Goal: Task Accomplishment & Management: Use online tool/utility

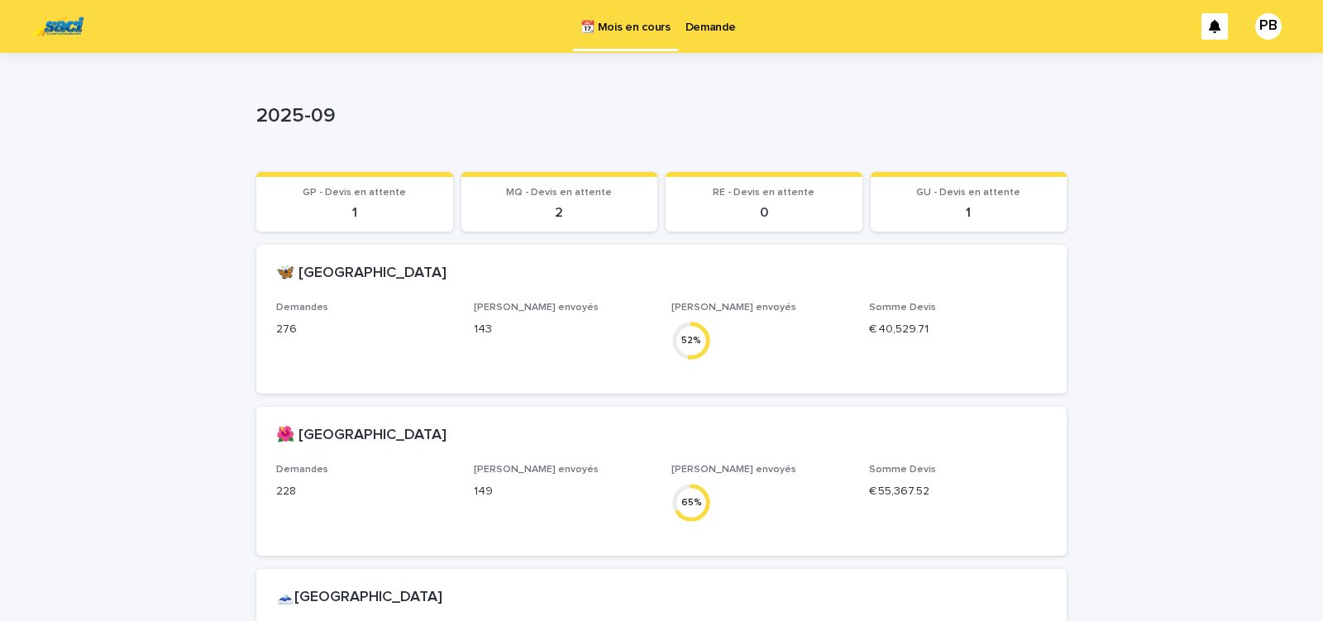
click at [706, 24] on p "Demande" at bounding box center [710, 17] width 50 height 35
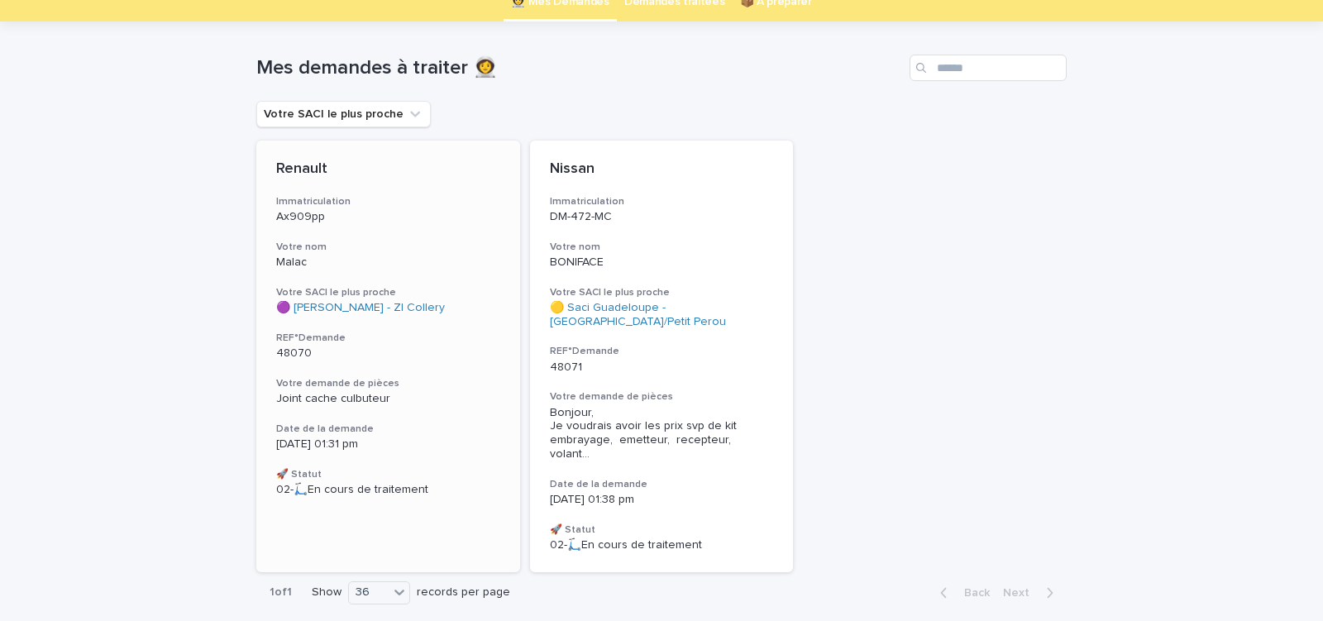
scroll to position [131, 0]
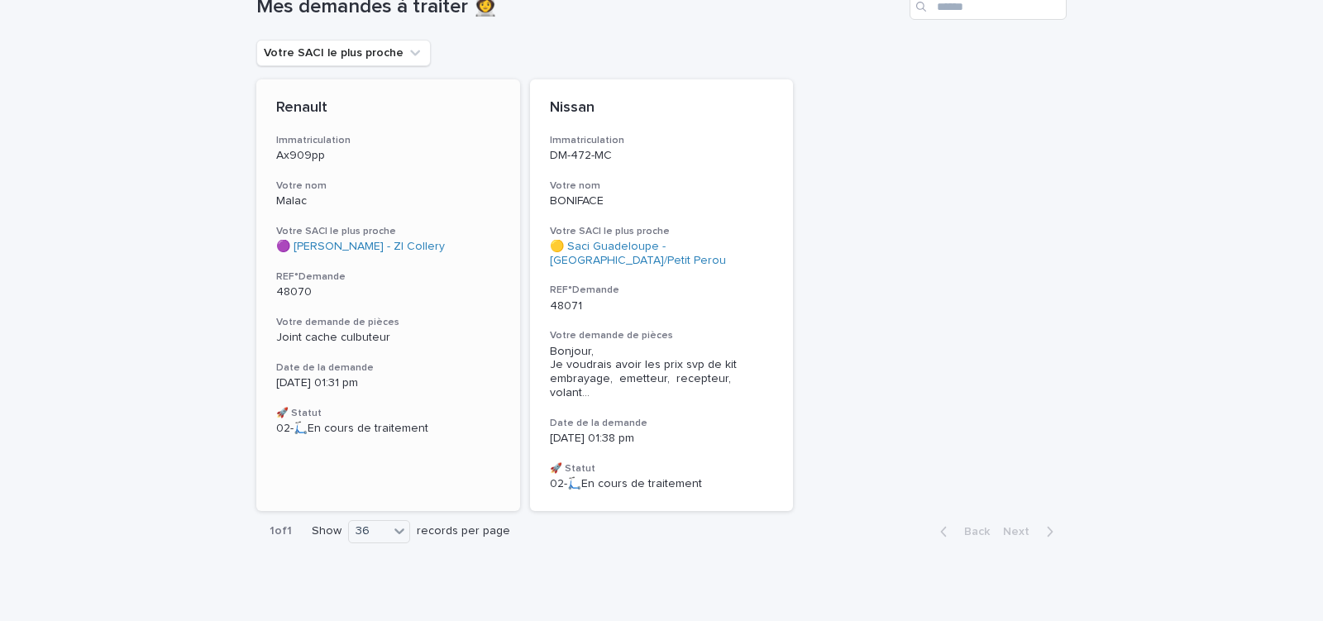
click at [466, 370] on h3 "Date de la demande" at bounding box center [388, 367] width 224 height 13
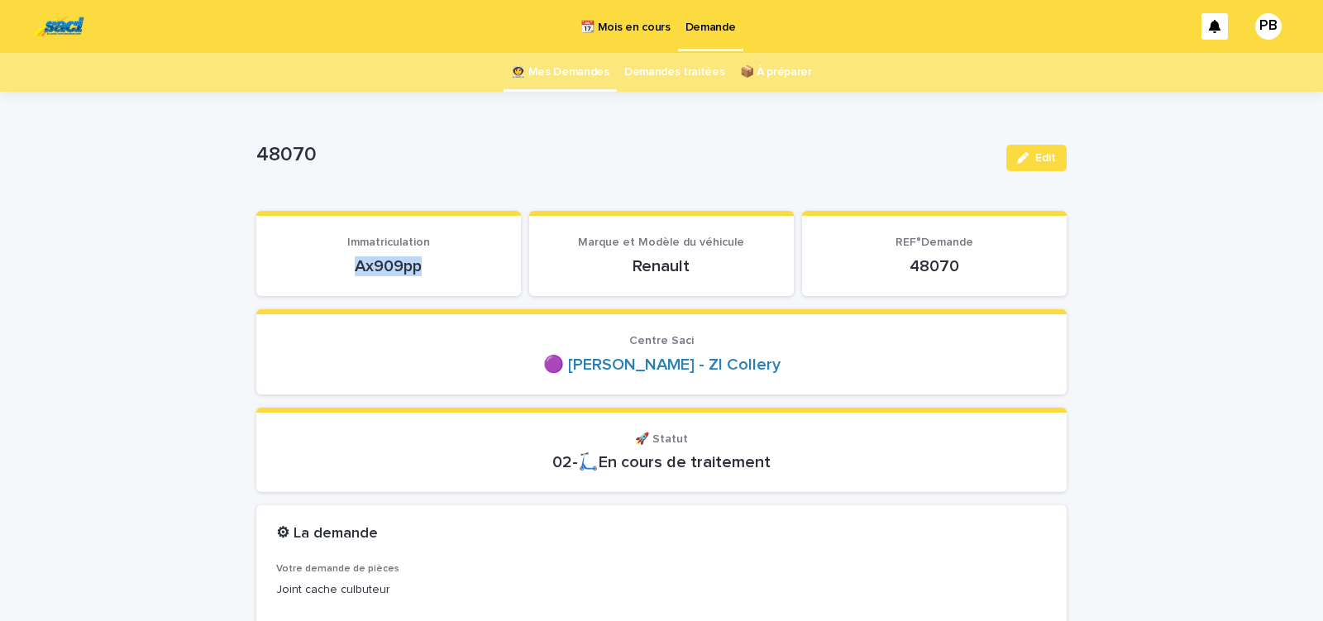
drag, startPoint x: 391, startPoint y: 267, endPoint x: 450, endPoint y: 268, distance: 58.7
click at [448, 270] on p "Ax909pp" at bounding box center [388, 266] width 225 height 20
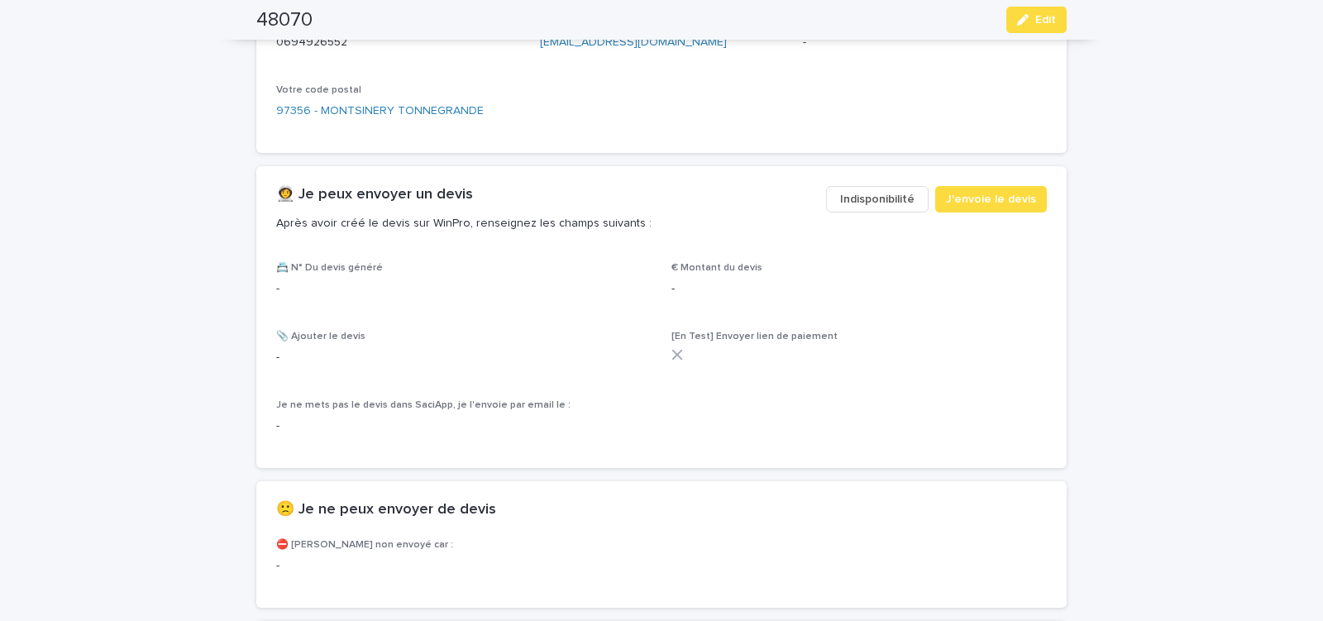
scroll to position [843, 0]
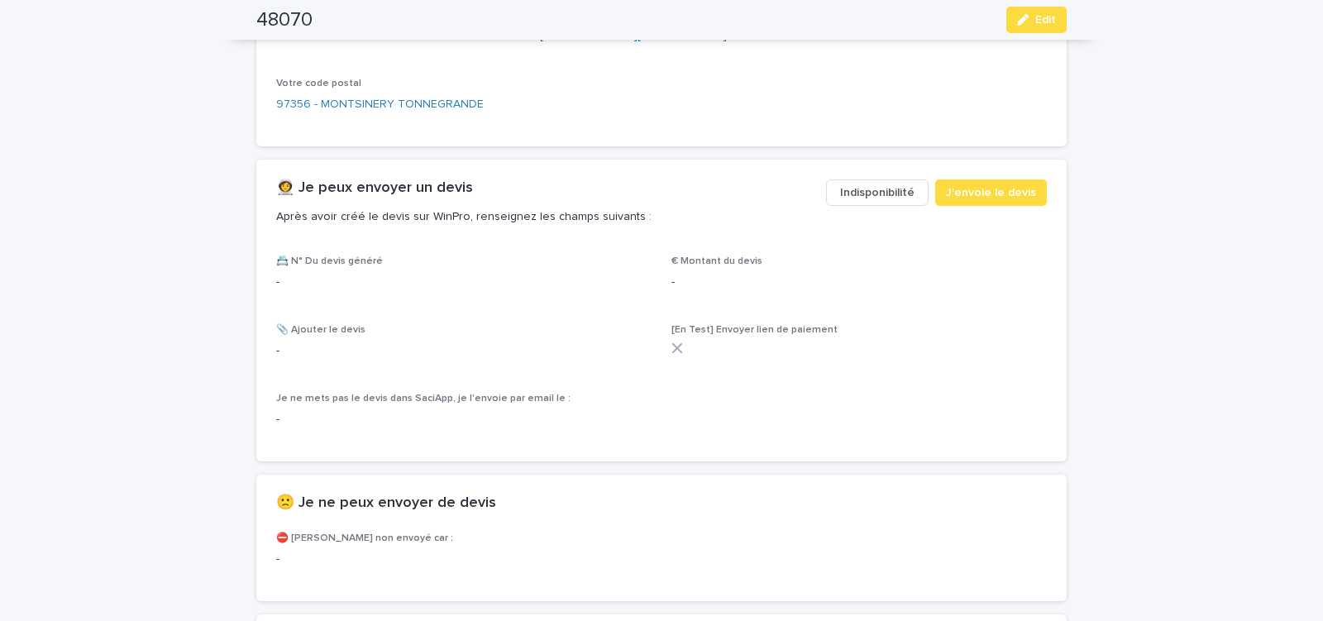
click at [879, 189] on span "Indisponibilité" at bounding box center [877, 192] width 74 height 17
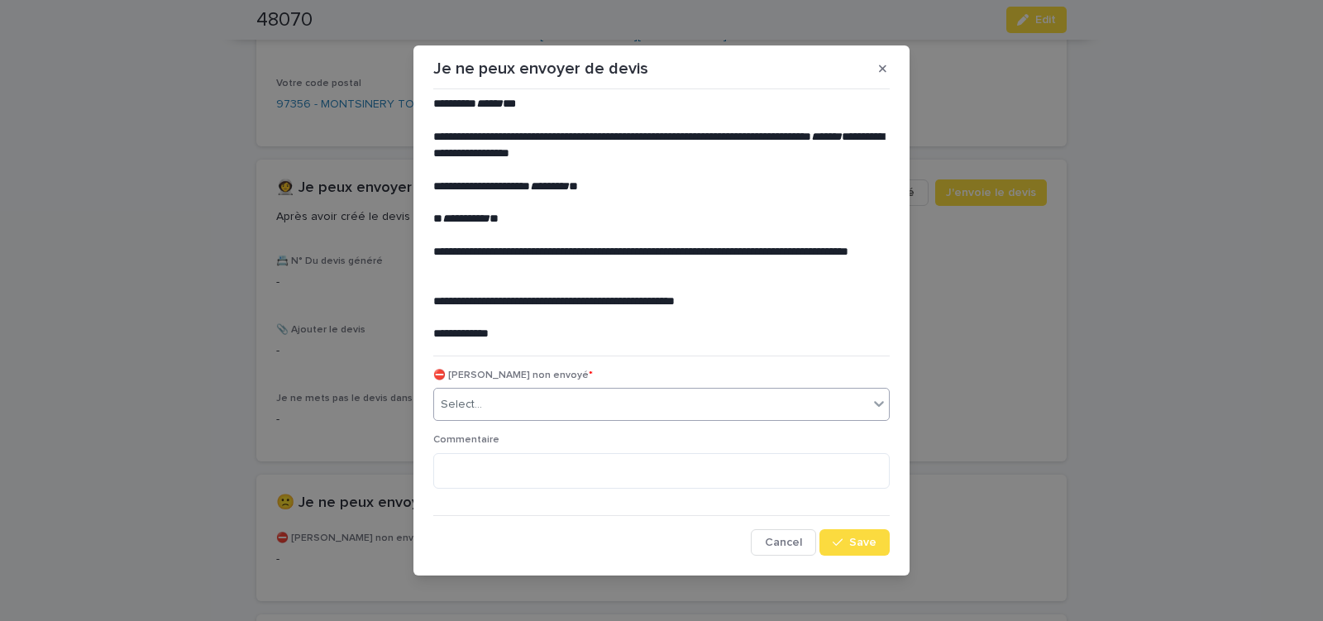
click at [485, 408] on div "Select..." at bounding box center [651, 404] width 434 height 27
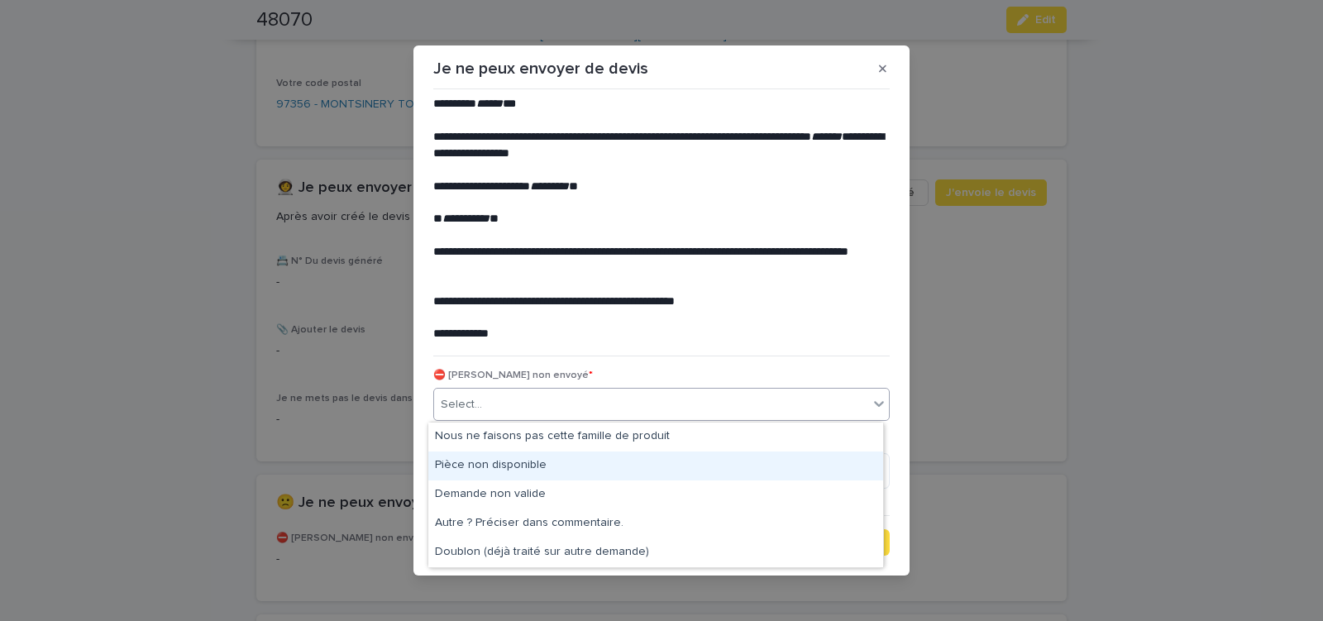
drag, startPoint x: 482, startPoint y: 461, endPoint x: 614, endPoint y: 499, distance: 137.4
click at [494, 466] on div "Pièce non disponible" at bounding box center [655, 465] width 455 height 29
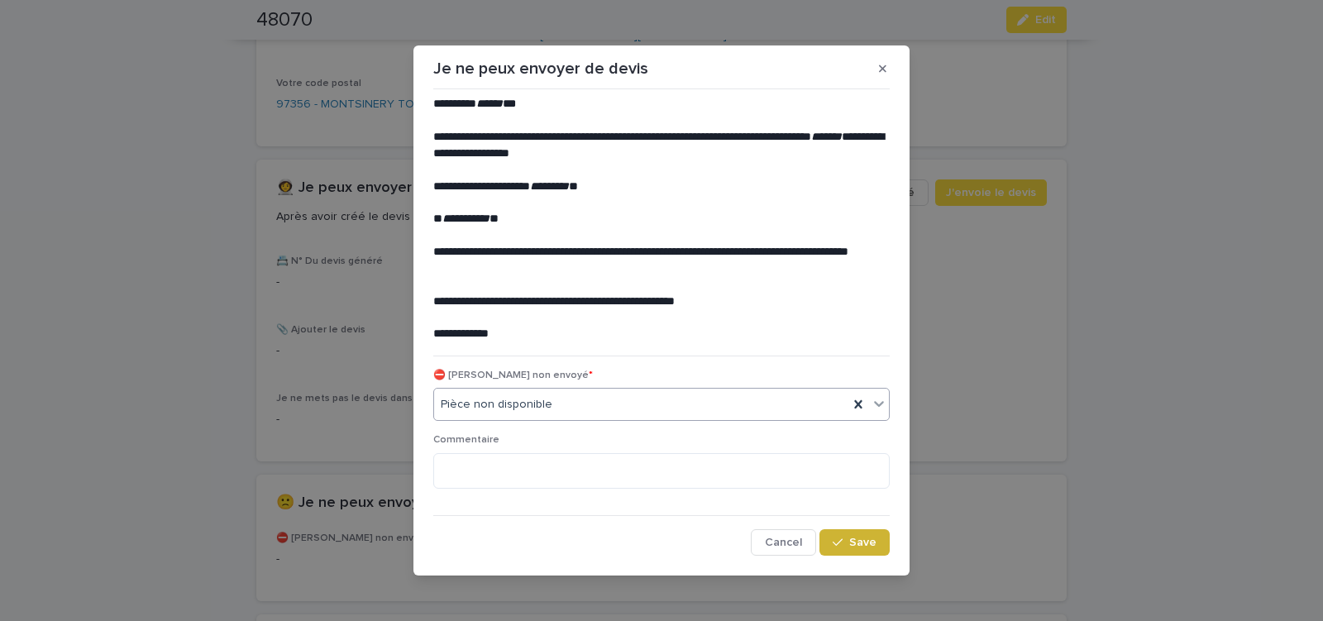
click at [838, 550] on button "Save" at bounding box center [854, 542] width 70 height 26
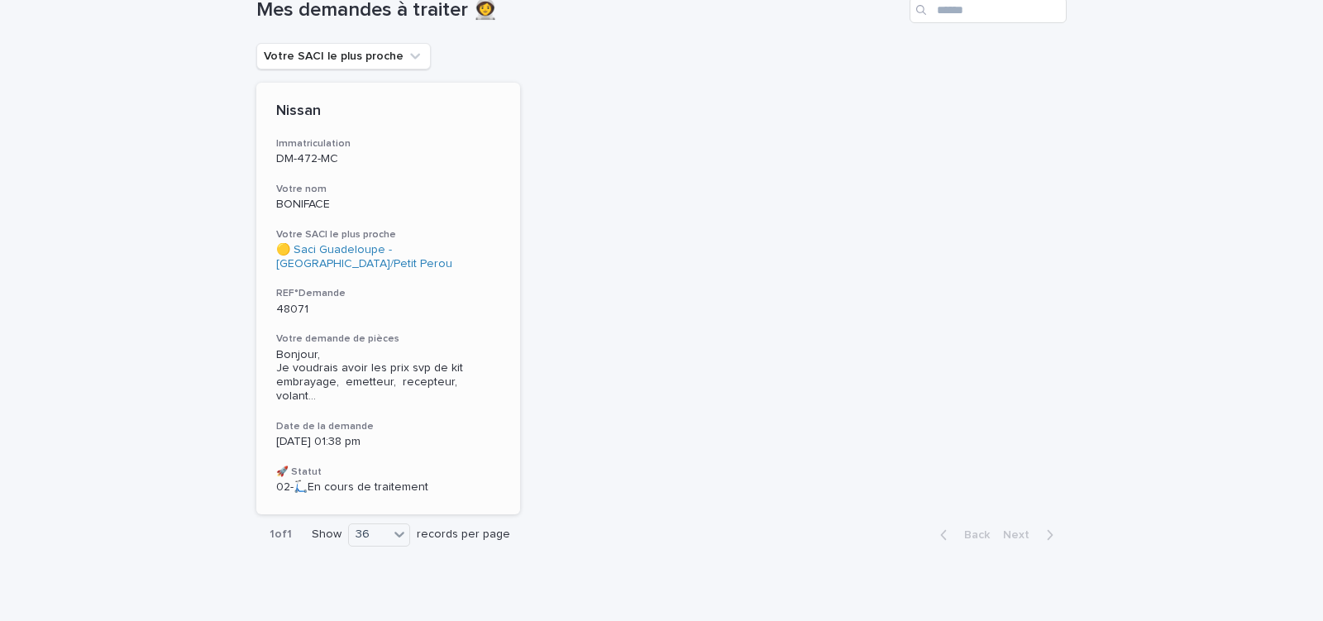
scroll to position [131, 0]
click at [445, 432] on p "[DATE] 01:38 pm" at bounding box center [388, 439] width 224 height 14
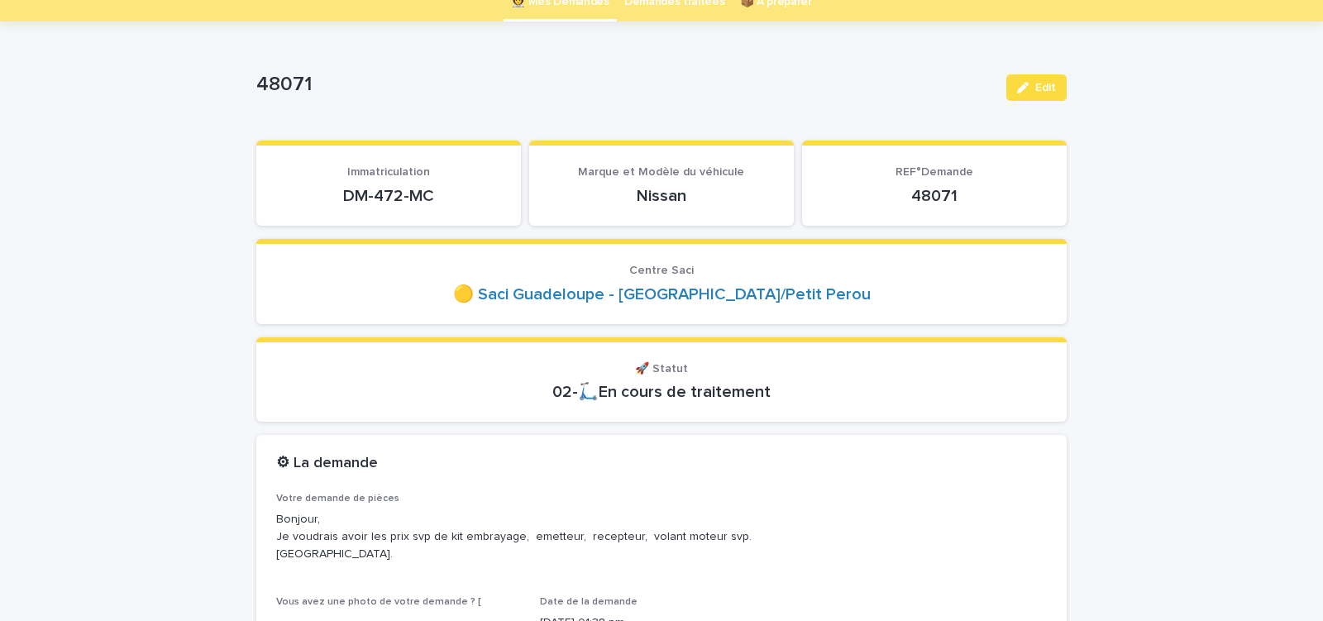
scroll to position [141, 0]
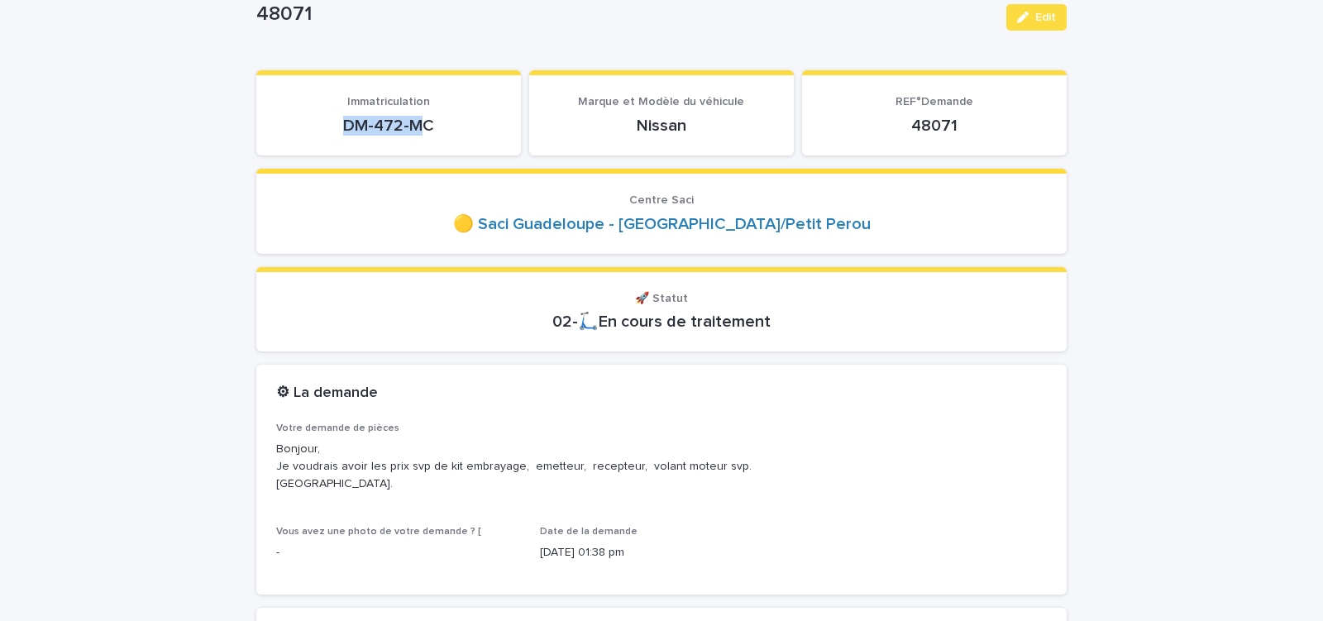
drag, startPoint x: 332, startPoint y: 136, endPoint x: 427, endPoint y: 128, distance: 96.3
click at [414, 129] on section "Immatriculation DM-472-MC" at bounding box center [388, 112] width 265 height 85
click at [329, 135] on p "DM-472-MC" at bounding box center [388, 126] width 225 height 20
drag, startPoint x: 329, startPoint y: 135, endPoint x: 436, endPoint y: 135, distance: 106.7
click at [433, 136] on div "DM-472-MC" at bounding box center [388, 123] width 225 height 23
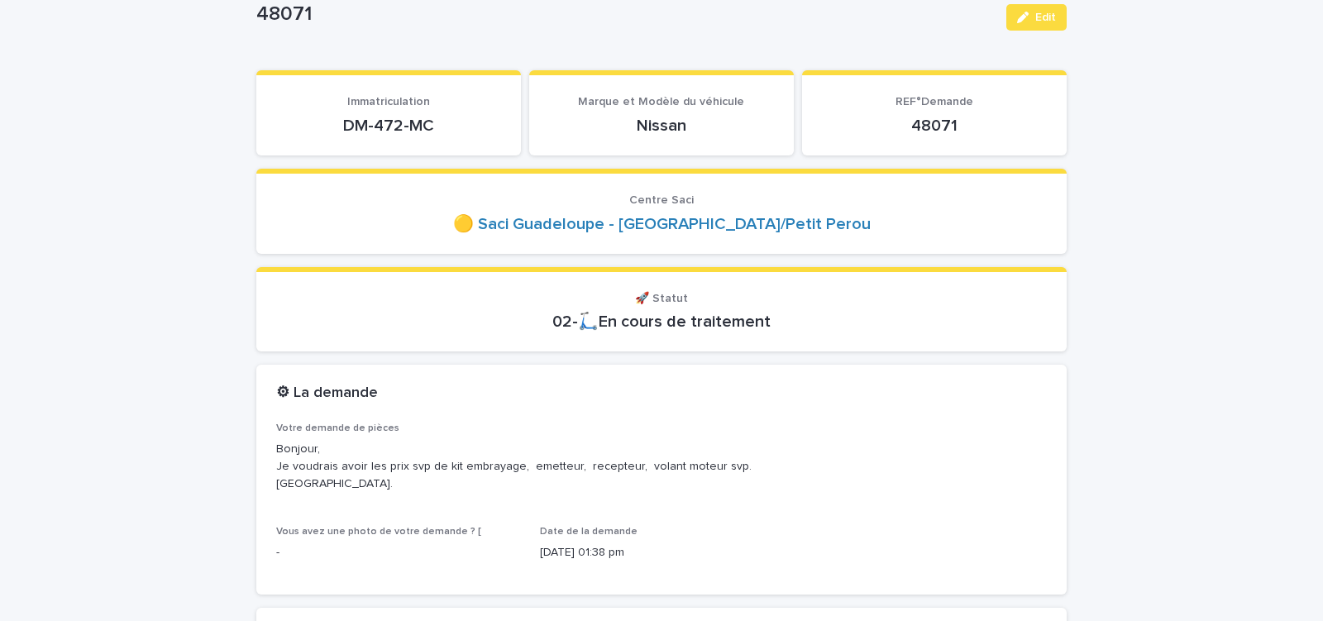
copy p "DM-472-MC"
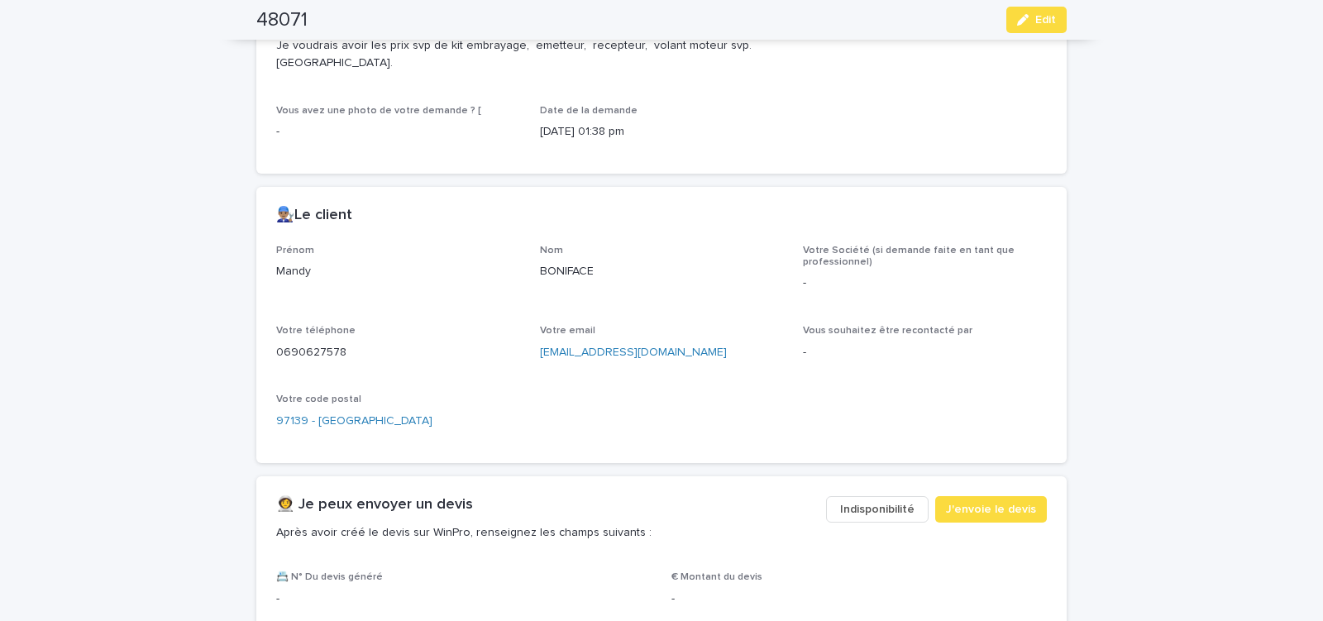
scroll to position [562, 0]
drag, startPoint x: 544, startPoint y: 365, endPoint x: 676, endPoint y: 375, distance: 132.7
click at [676, 375] on div "Prénom Mandy Nom [PERSON_NAME] Votre Société (si demande faite en tant que prof…" at bounding box center [661, 343] width 771 height 198
click at [668, 383] on div "Prénom Mandy Nom [PERSON_NAME] Votre Société (si demande faite en tant que prof…" at bounding box center [661, 343] width 771 height 198
drag, startPoint x: 564, startPoint y: 362, endPoint x: 664, endPoint y: 366, distance: 100.1
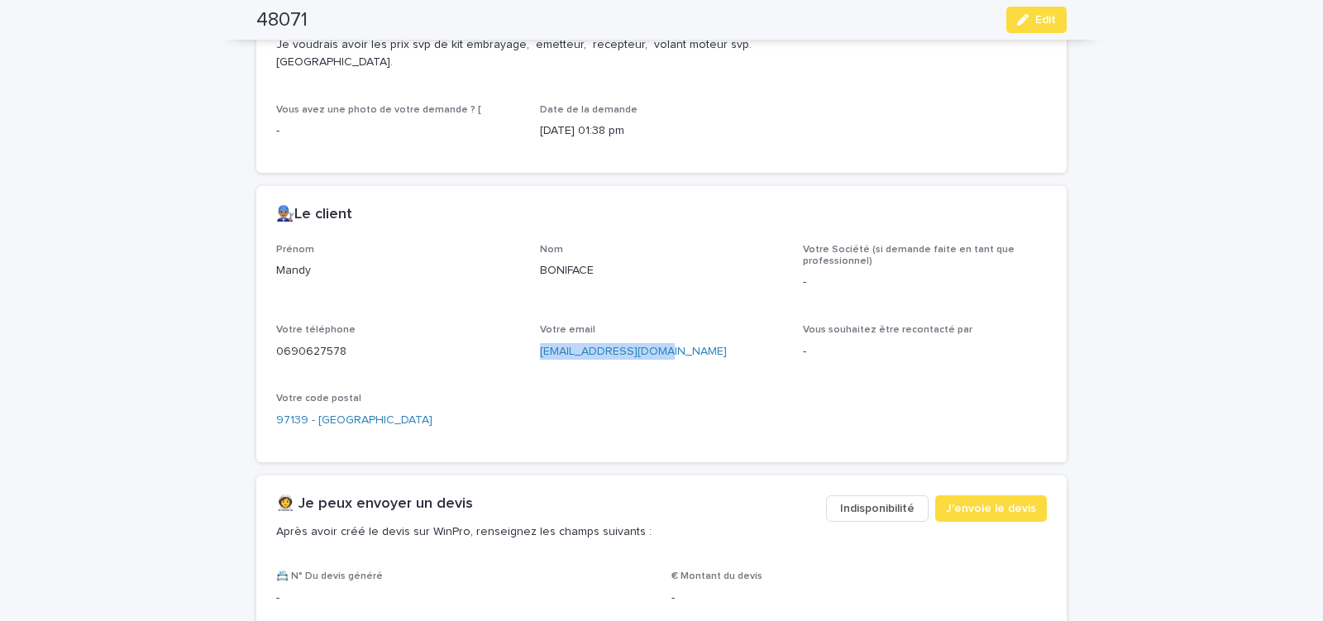
click at [663, 361] on div "[EMAIL_ADDRESS][DOMAIN_NAME]" at bounding box center [662, 350] width 244 height 21
copy link "[EMAIL_ADDRESS][DOMAIN_NAME]"
click at [1010, 508] on span "J'envoie le devis" at bounding box center [991, 508] width 90 height 17
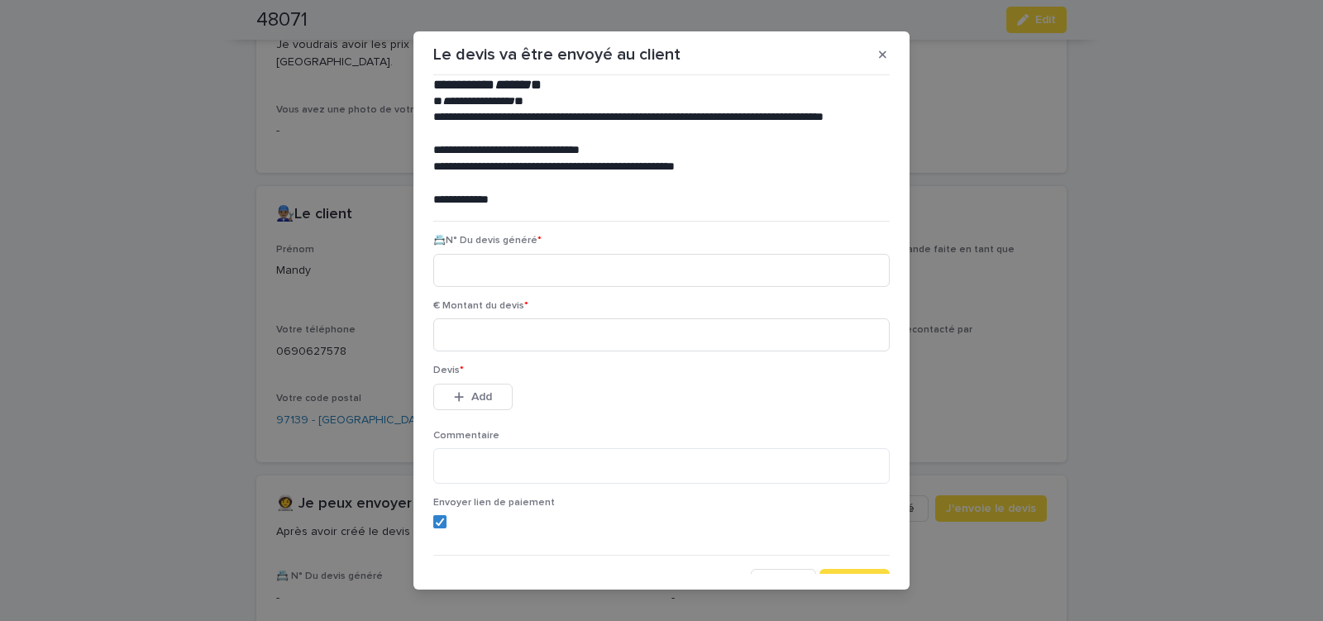
scroll to position [75, 0]
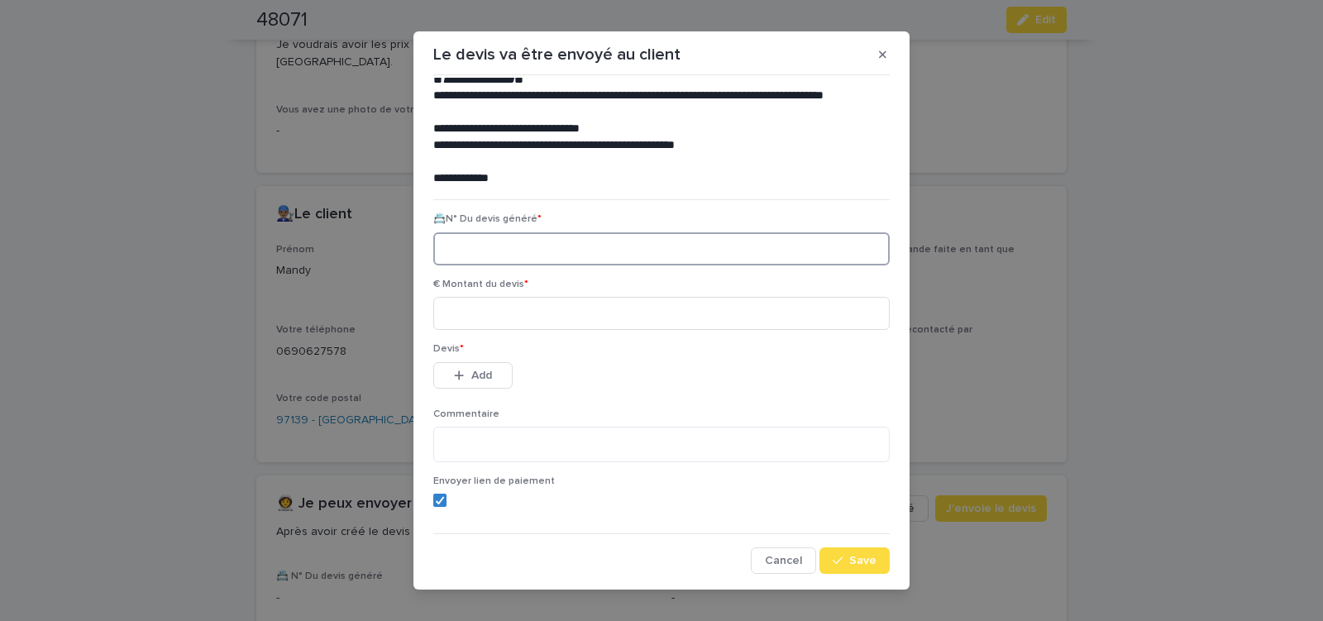
paste input "********"
click at [437, 503] on icon at bounding box center [440, 500] width 10 height 8
type input "********"
drag, startPoint x: 464, startPoint y: 316, endPoint x: 547, endPoint y: 337, distance: 85.4
click at [465, 315] on input at bounding box center [661, 313] width 456 height 33
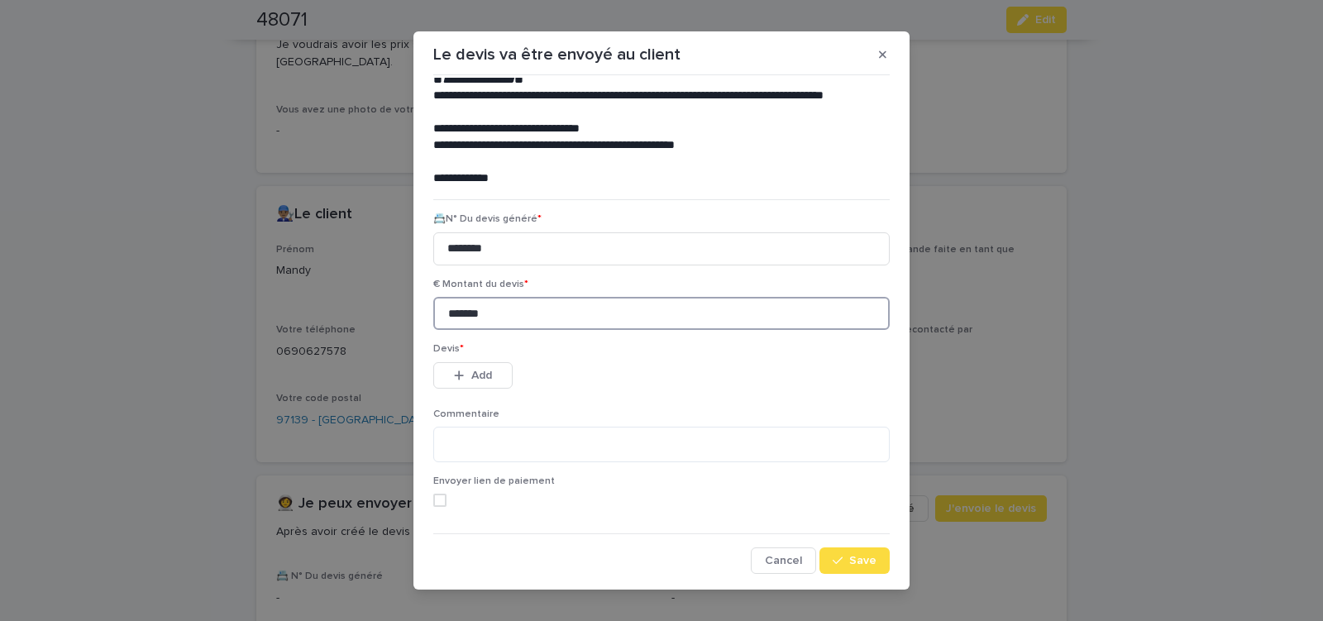
type input "*******"
click at [471, 373] on span "Add" at bounding box center [481, 376] width 21 height 12
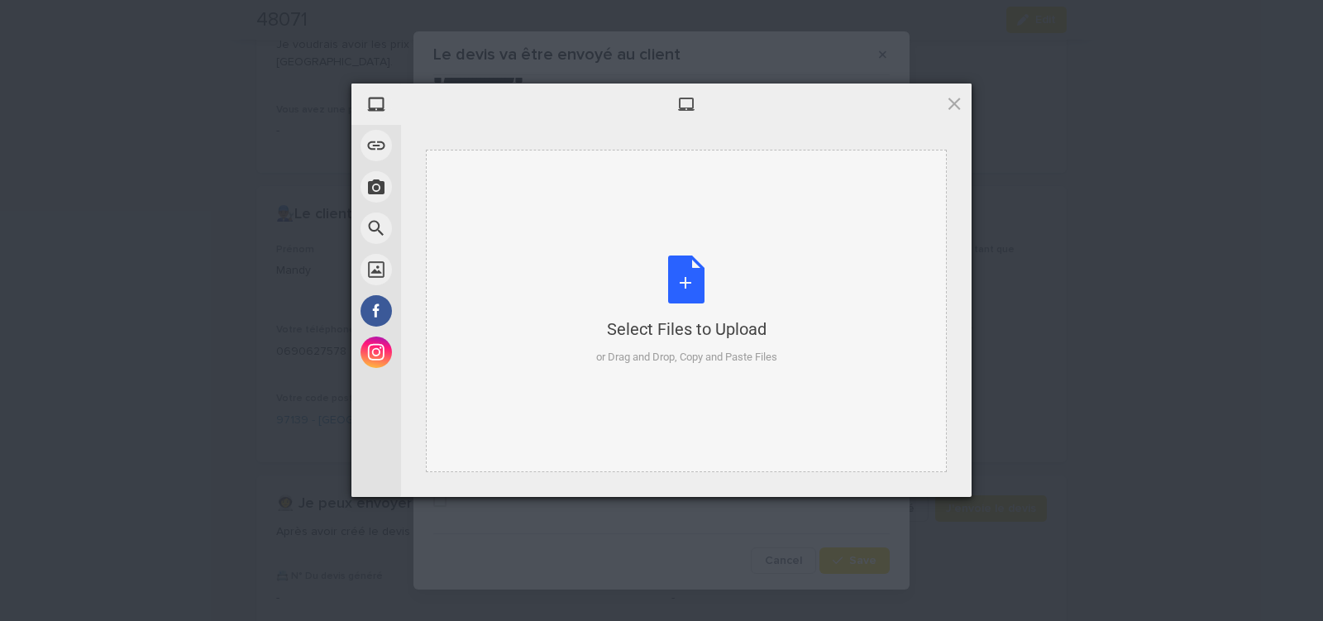
click at [686, 267] on div "Select Files to Upload or Drag and Drop, Copy and Paste Files" at bounding box center [686, 310] width 181 height 110
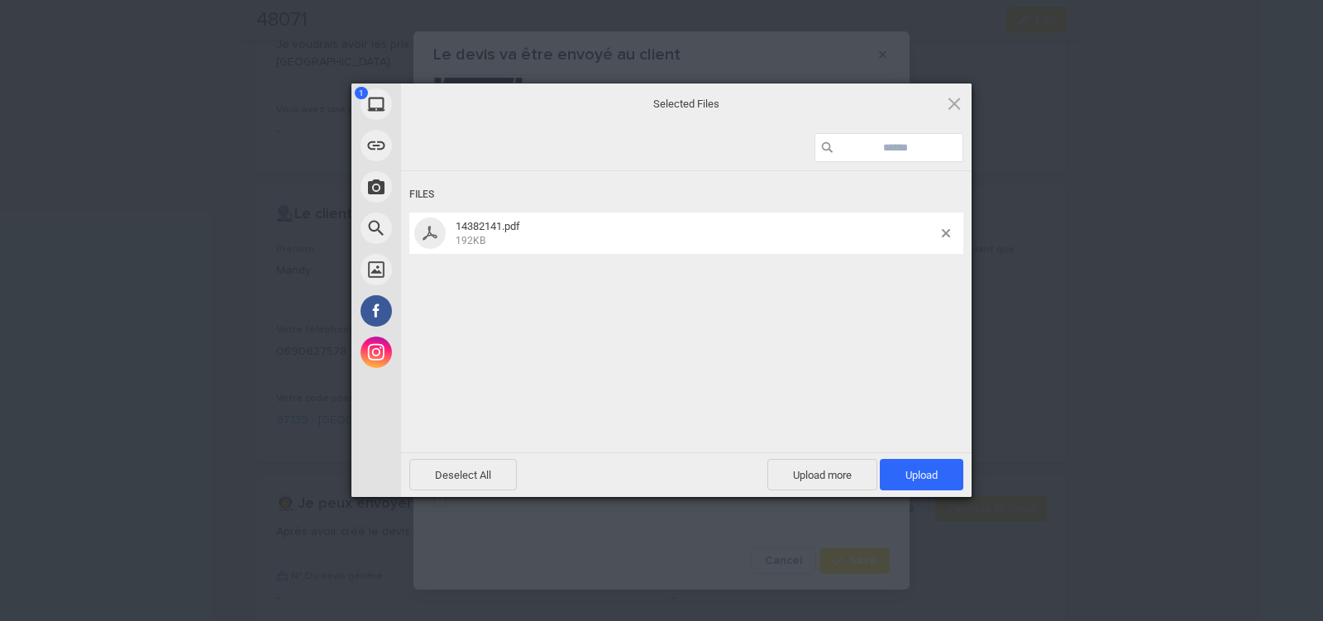
drag, startPoint x: 929, startPoint y: 474, endPoint x: 929, endPoint y: 453, distance: 20.7
click at [929, 474] on span "Upload 1" at bounding box center [921, 475] width 32 height 12
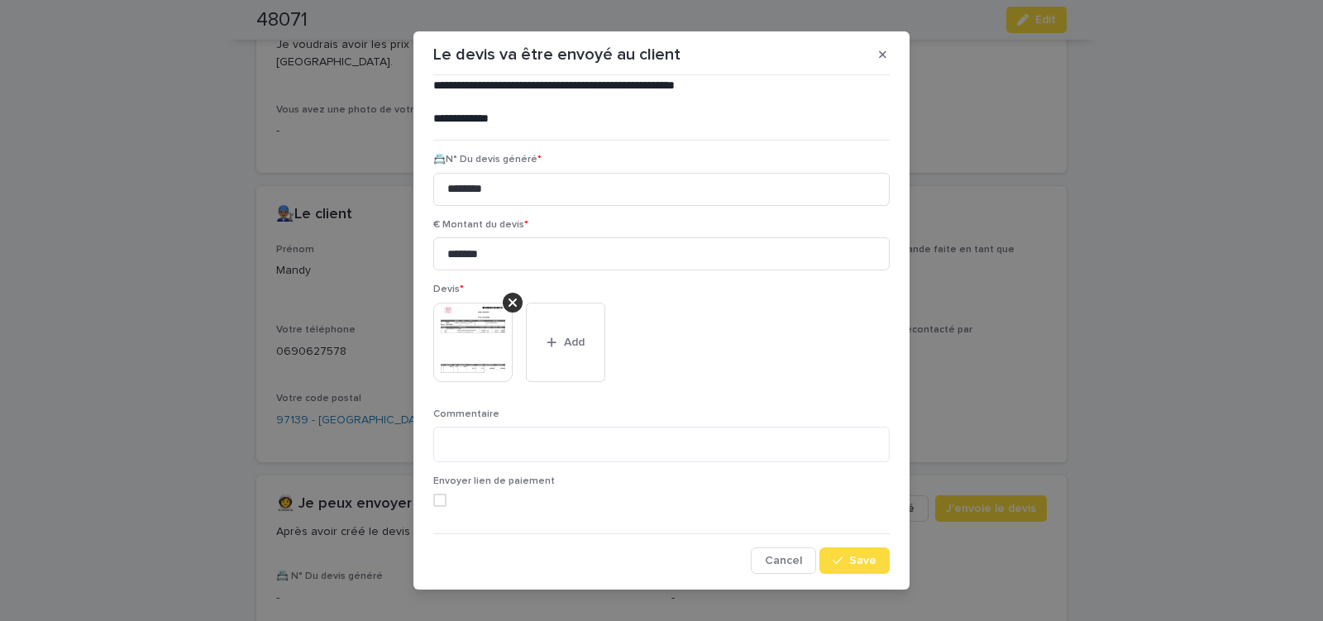
scroll to position [18, 0]
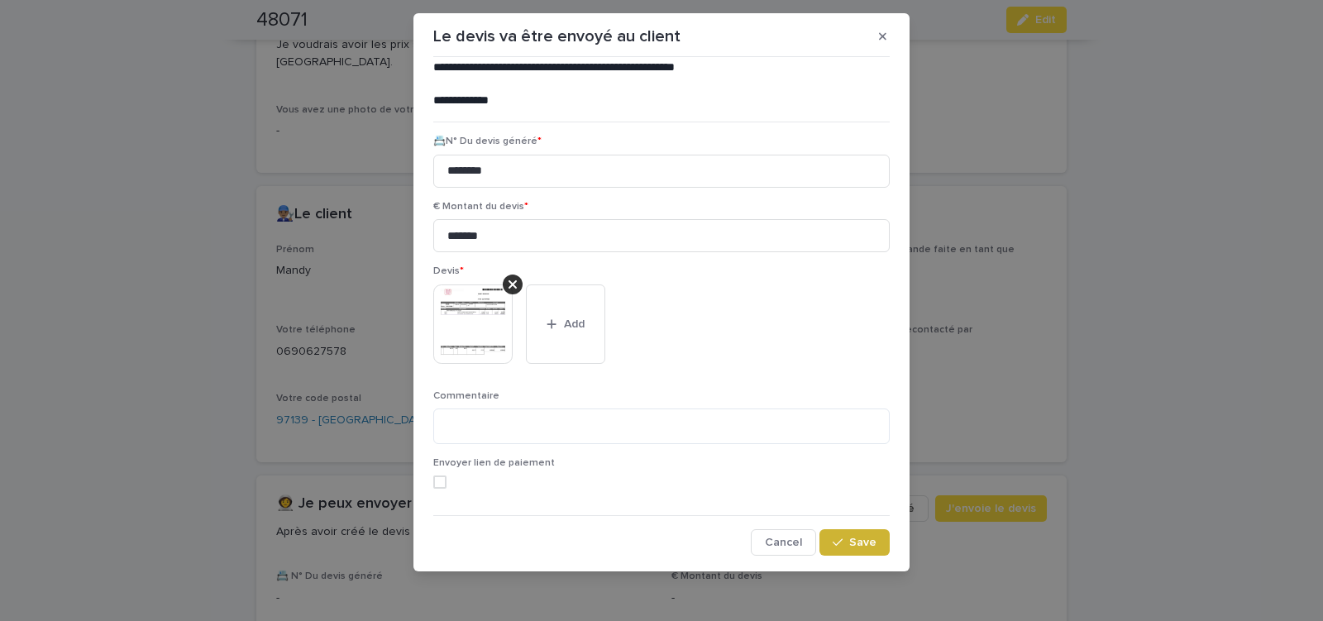
drag, startPoint x: 863, startPoint y: 537, endPoint x: 842, endPoint y: 534, distance: 21.6
click at [862, 537] on span "Save" at bounding box center [862, 543] width 27 height 12
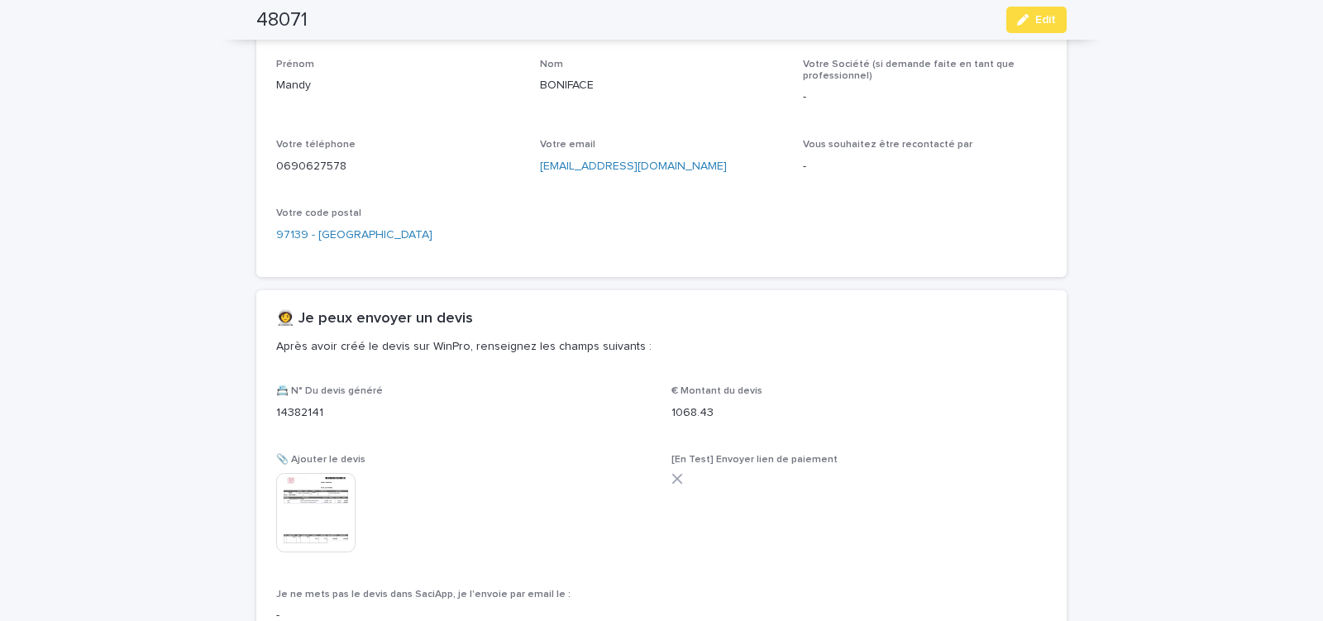
scroll to position [864, 0]
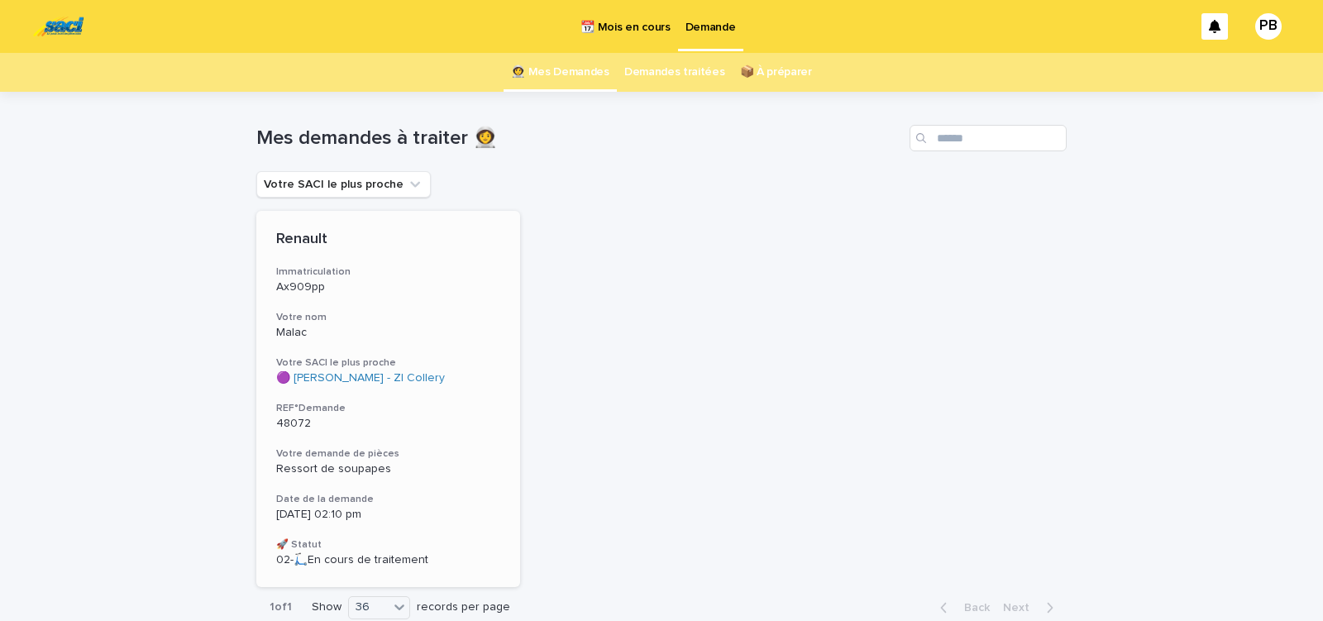
click at [420, 391] on div "Renault Immatriculation Ax909pp Votre nom Malac Votre SACI le plus proche 🟣 Sac…" at bounding box center [388, 399] width 264 height 376
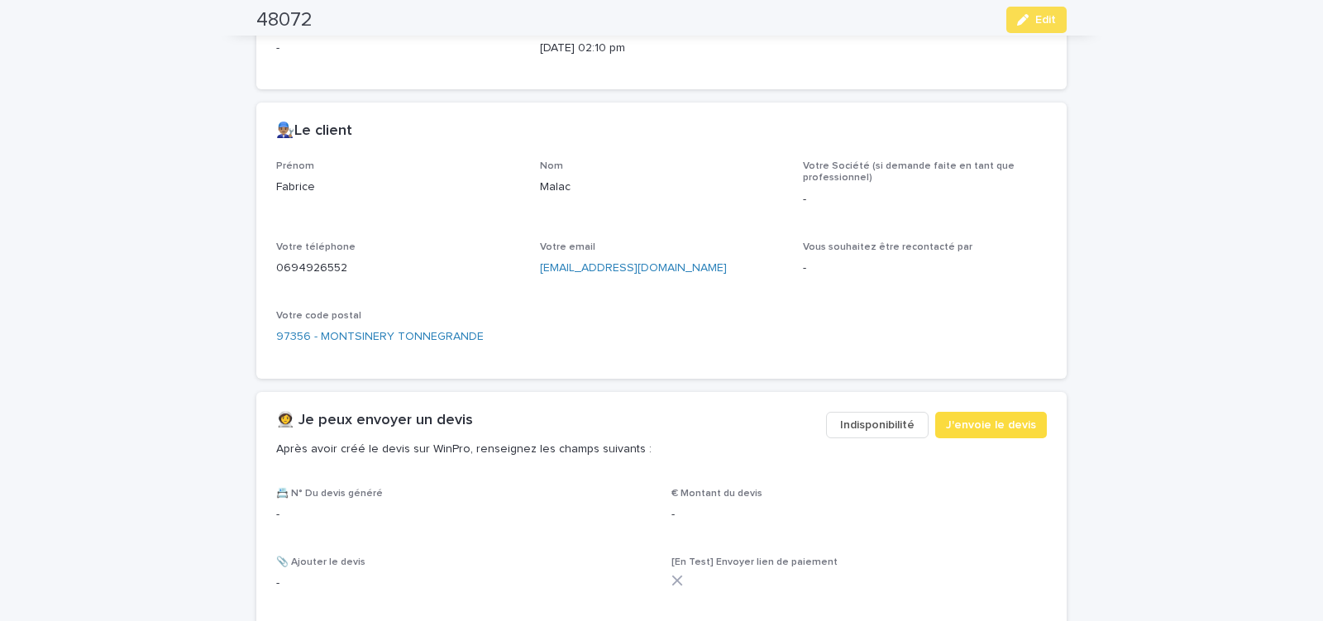
scroll to position [642, 0]
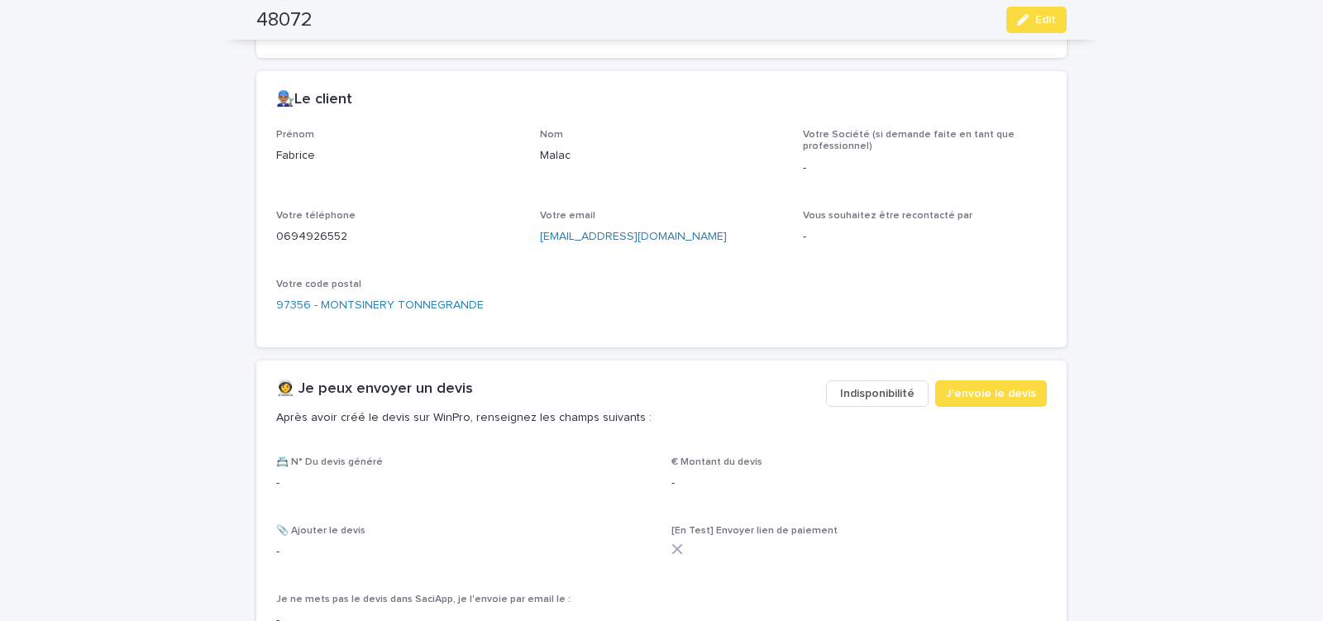
click at [862, 396] on span "Indisponibilité" at bounding box center [877, 393] width 74 height 17
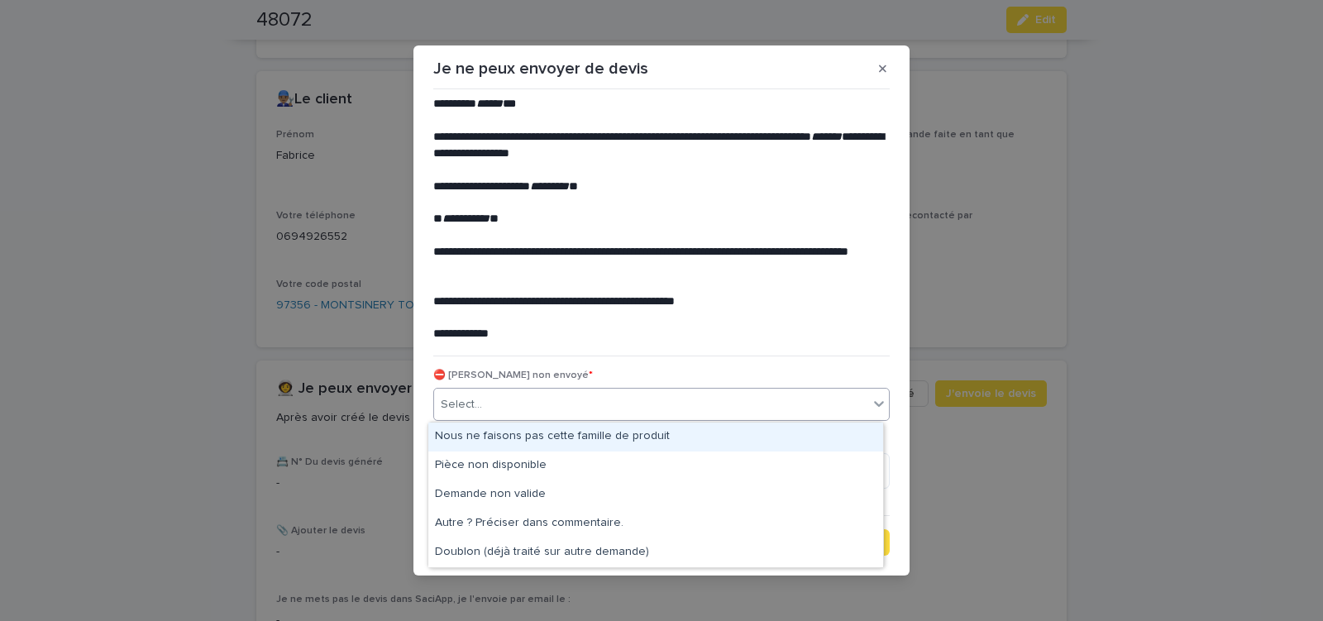
click at [607, 405] on div "Select..." at bounding box center [651, 404] width 434 height 27
click at [577, 437] on div "Nous ne faisons pas cette famille de produit" at bounding box center [655, 437] width 455 height 29
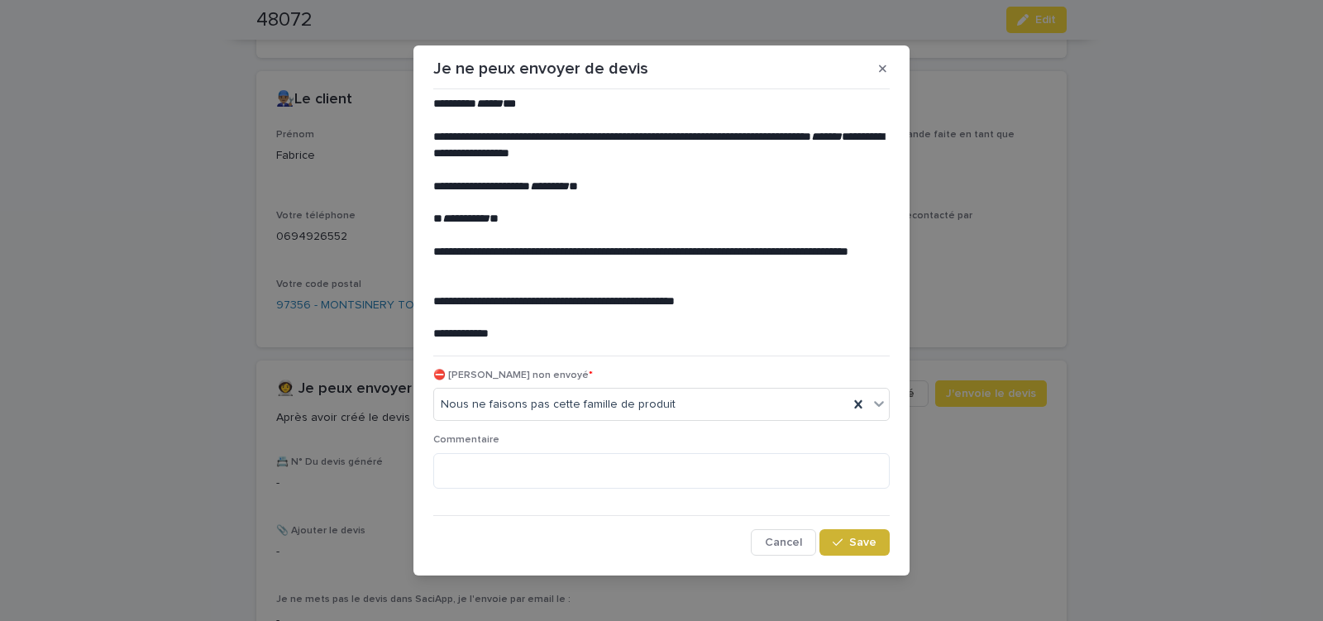
click at [850, 542] on span "Save" at bounding box center [862, 543] width 27 height 12
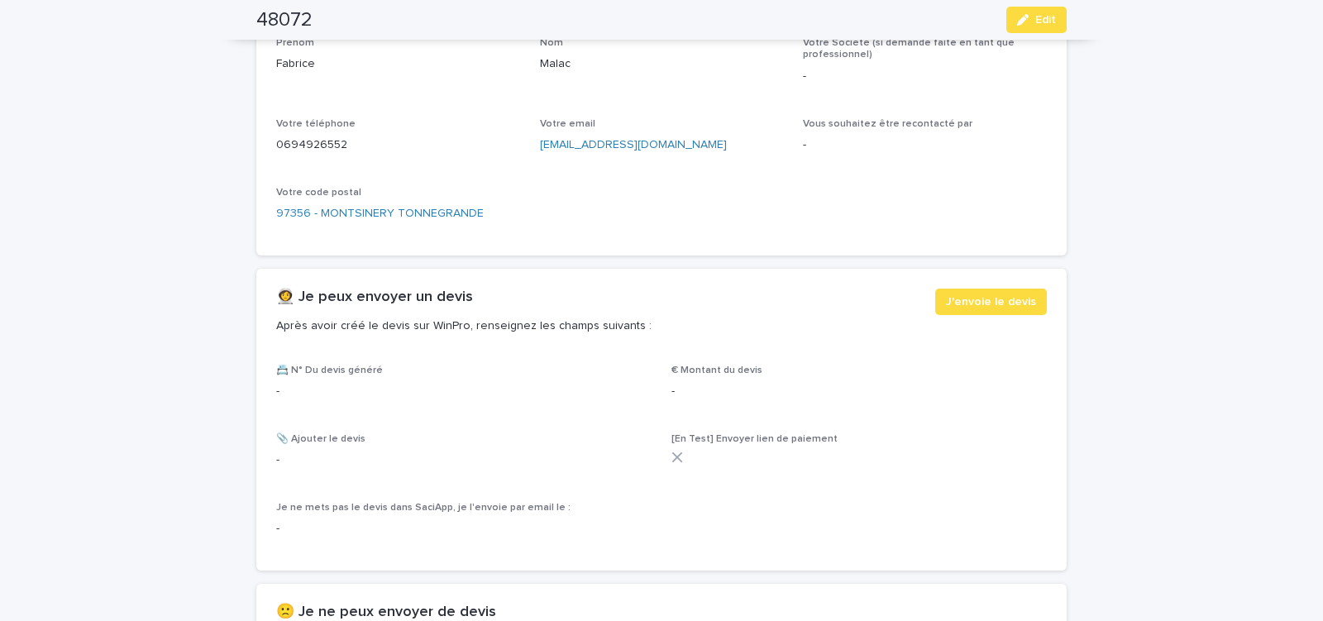
scroll to position [673, 0]
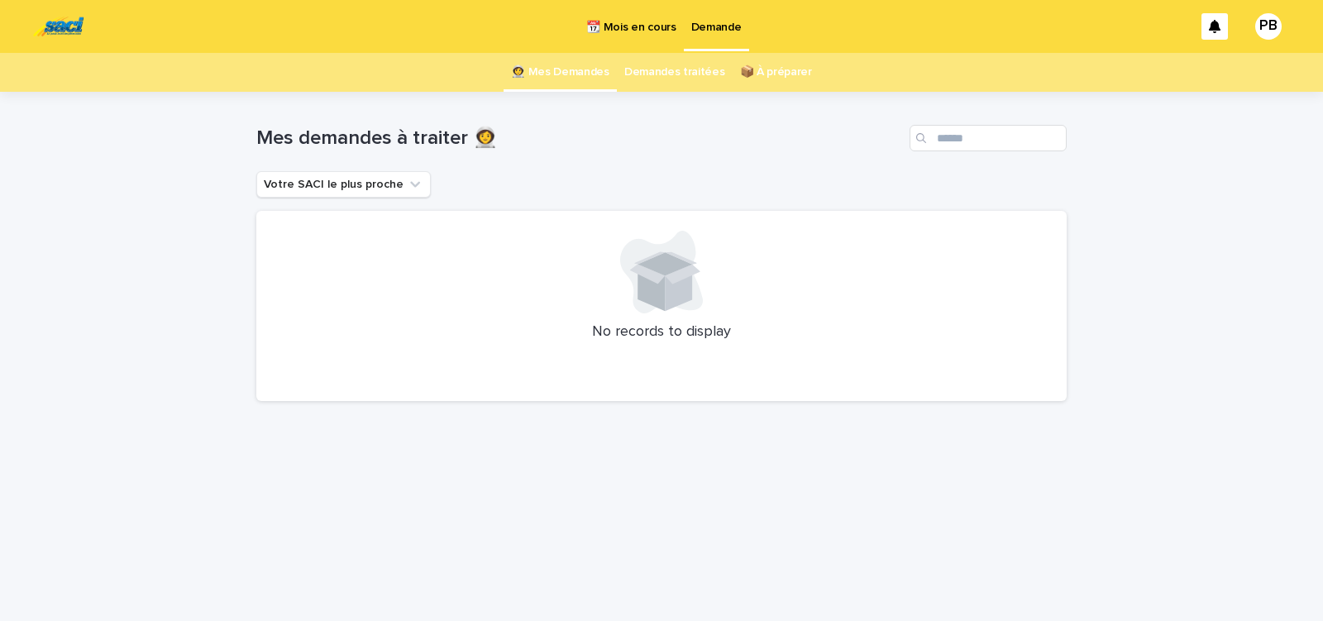
click at [623, 23] on p "📆 Mois en cours" at bounding box center [630, 17] width 89 height 35
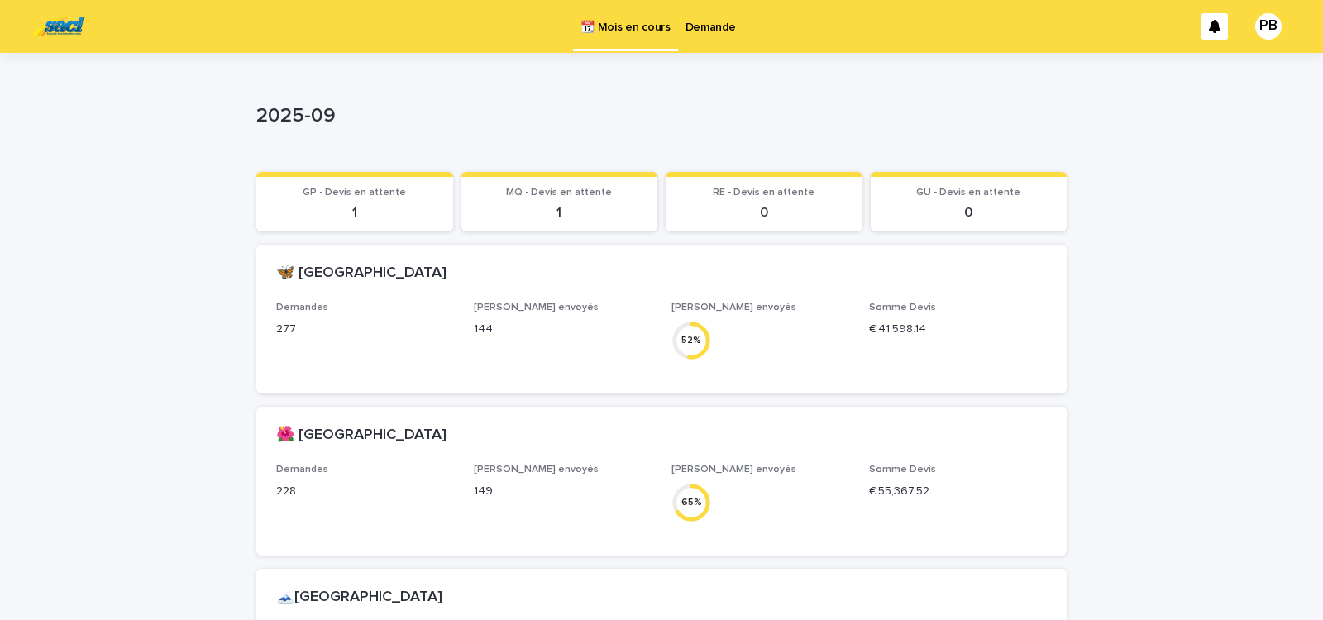
click at [921, 125] on p "2025-09" at bounding box center [658, 116] width 804 height 24
click at [712, 18] on p "Demande" at bounding box center [710, 17] width 50 height 35
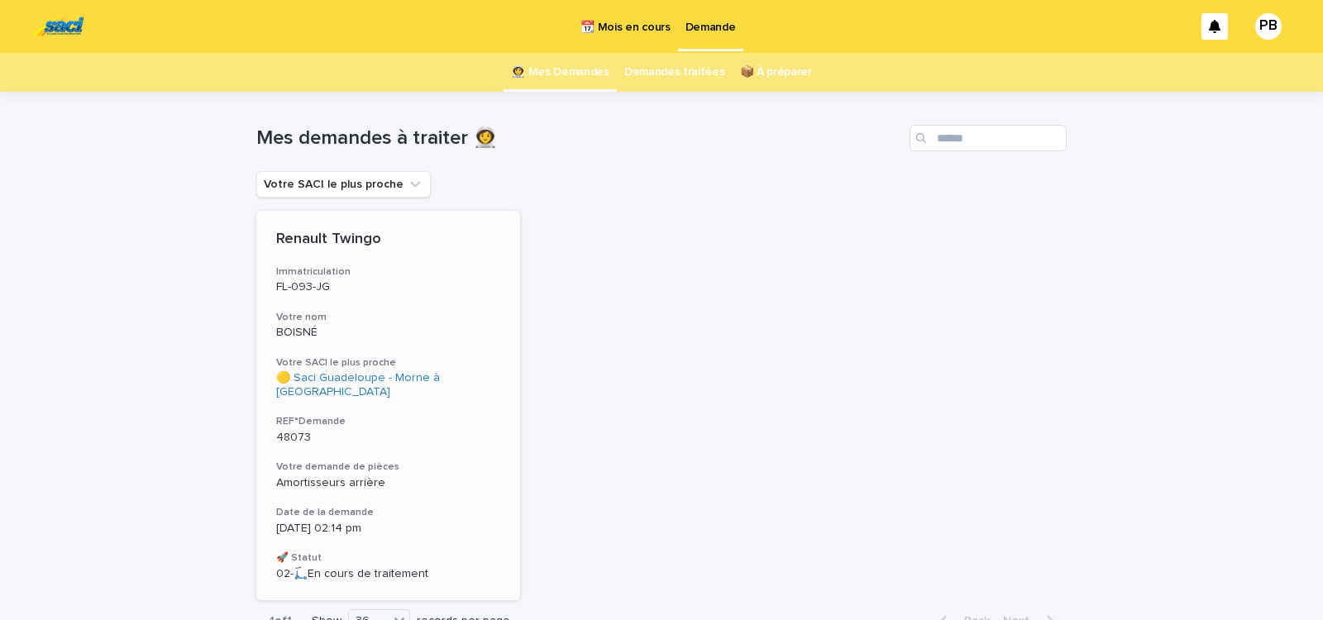
click at [434, 431] on p "48073" at bounding box center [388, 438] width 224 height 14
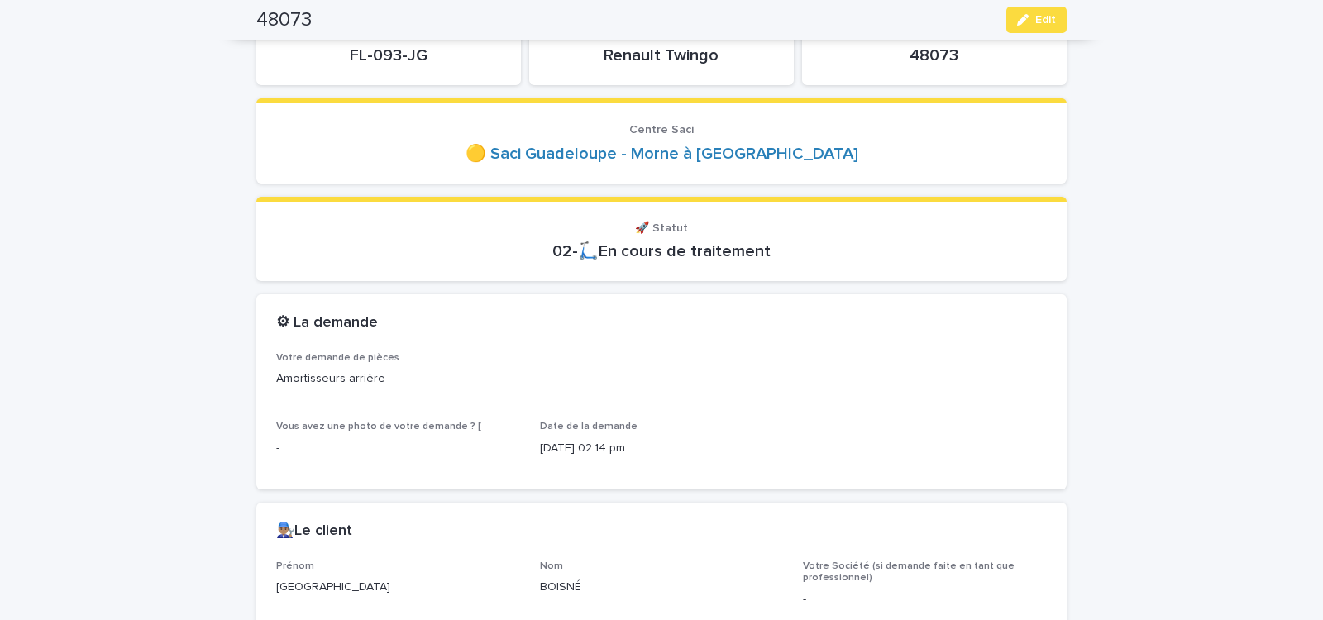
scroll to position [70, 0]
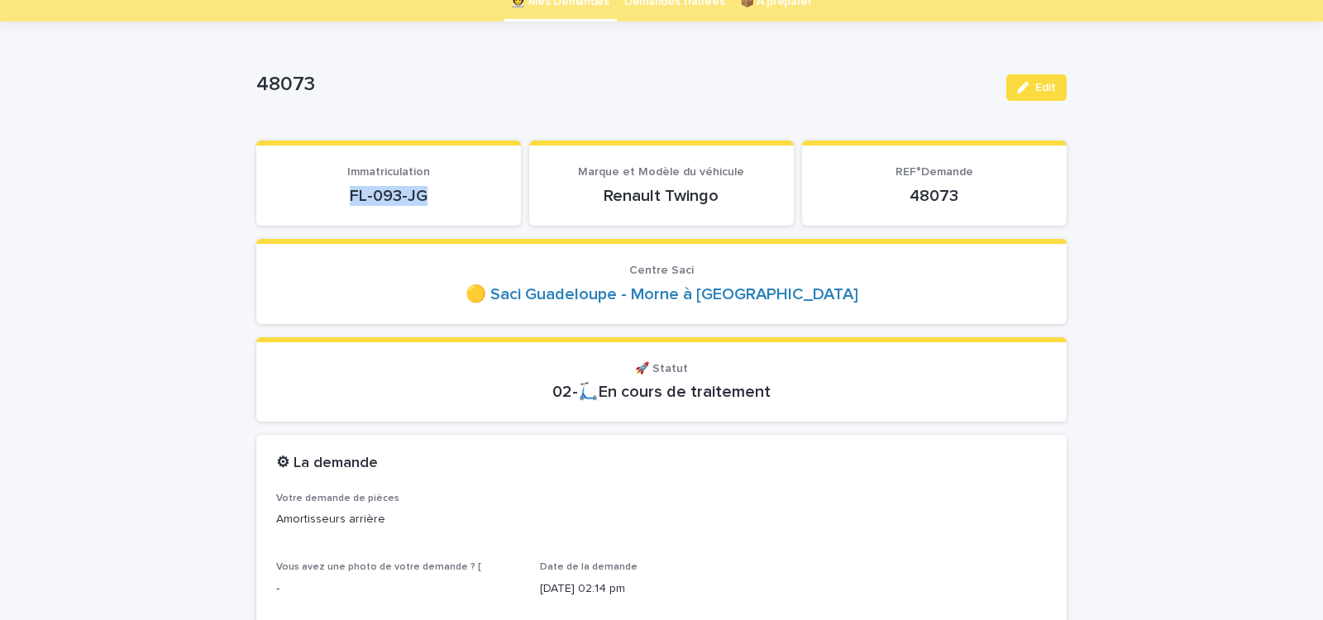
drag, startPoint x: 333, startPoint y: 205, endPoint x: 441, endPoint y: 197, distance: 107.8
click at [432, 198] on p "FL-093-JG" at bounding box center [388, 196] width 225 height 20
copy p "FL-093-JG"
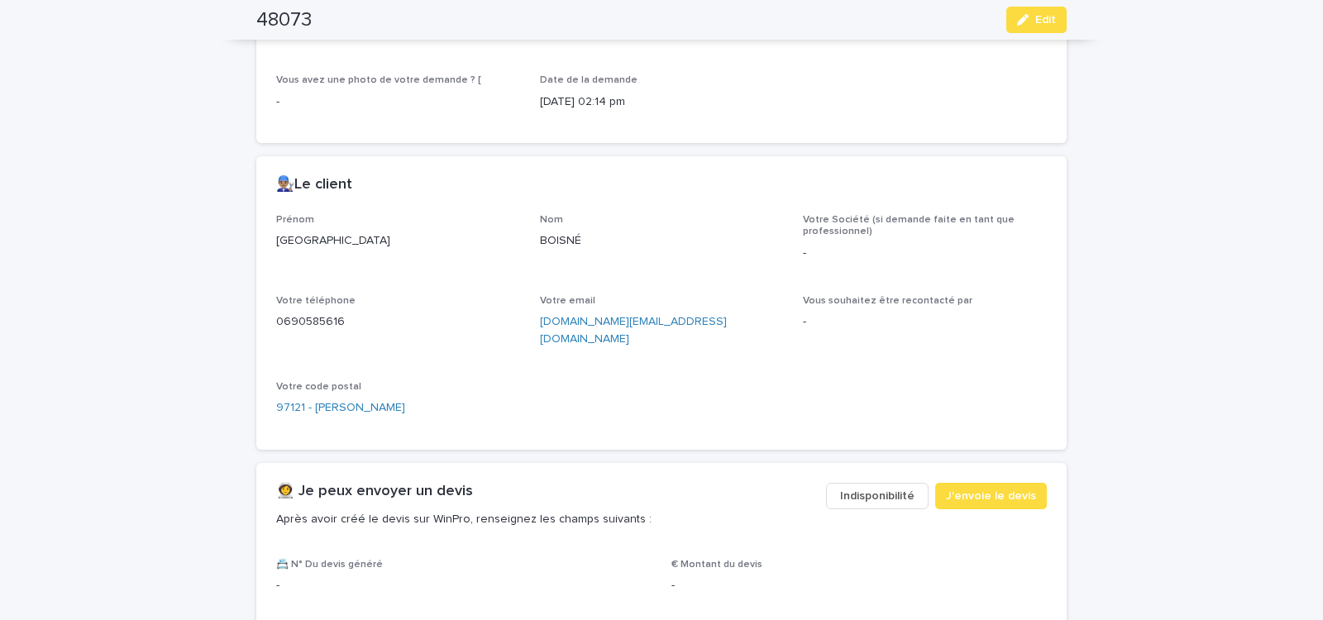
scroll to position [562, 0]
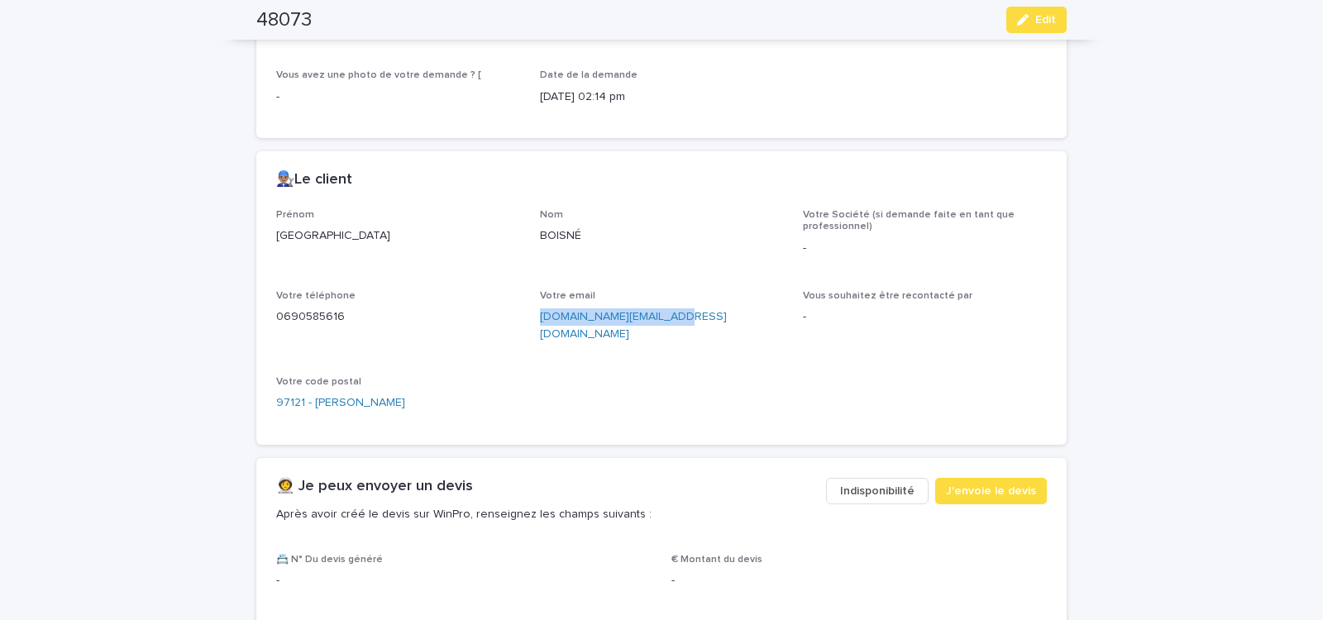
drag, startPoint x: 533, startPoint y: 326, endPoint x: 673, endPoint y: 333, distance: 139.9
click at [671, 333] on div "Prénom Sydney Nom BOISNÉ Votre Société (si demande faite en tant que profession…" at bounding box center [661, 317] width 771 height 216
copy link "[DOMAIN_NAME][EMAIL_ADDRESS][DOMAIN_NAME]"
click at [955, 483] on span "J'envoie le devis" at bounding box center [991, 491] width 90 height 17
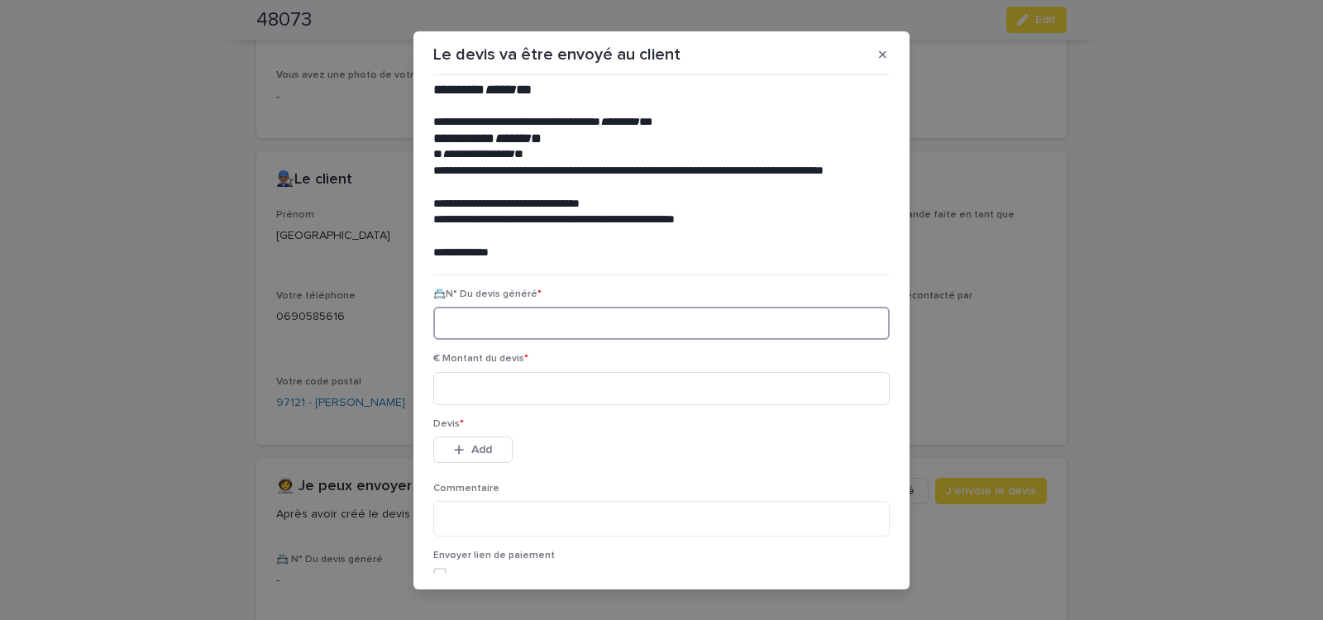
paste input "********"
type input "********"
click at [540, 391] on input at bounding box center [661, 388] width 456 height 33
type input "******"
click at [489, 453] on button "Add" at bounding box center [472, 450] width 79 height 26
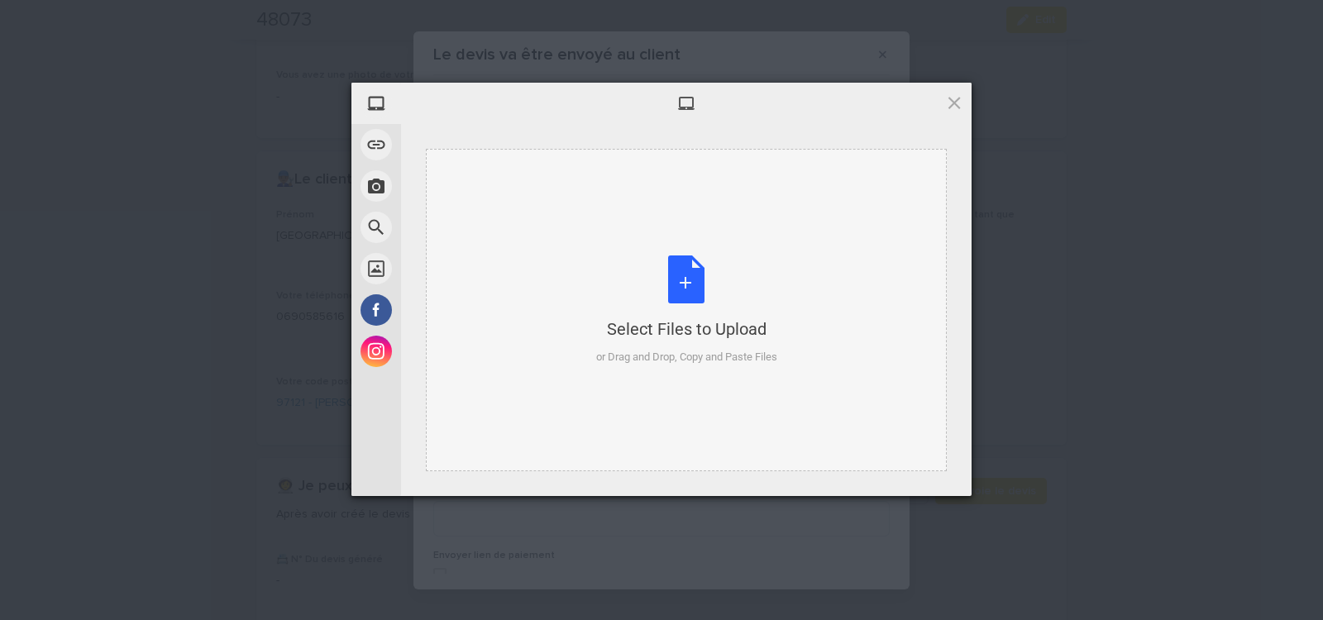
click at [683, 284] on div "Select Files to Upload or Drag and Drop, Copy and Paste Files" at bounding box center [686, 310] width 181 height 110
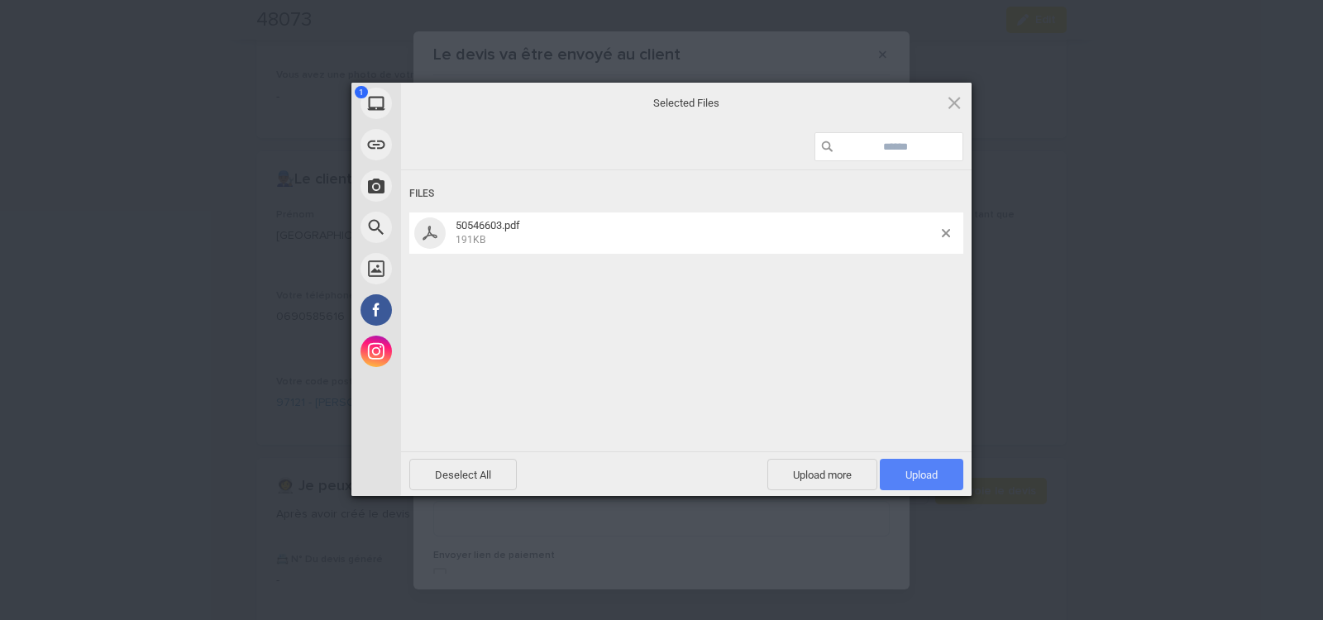
drag, startPoint x: 916, startPoint y: 474, endPoint x: 792, endPoint y: 427, distance: 132.7
click at [916, 474] on span "Upload 1" at bounding box center [921, 475] width 32 height 12
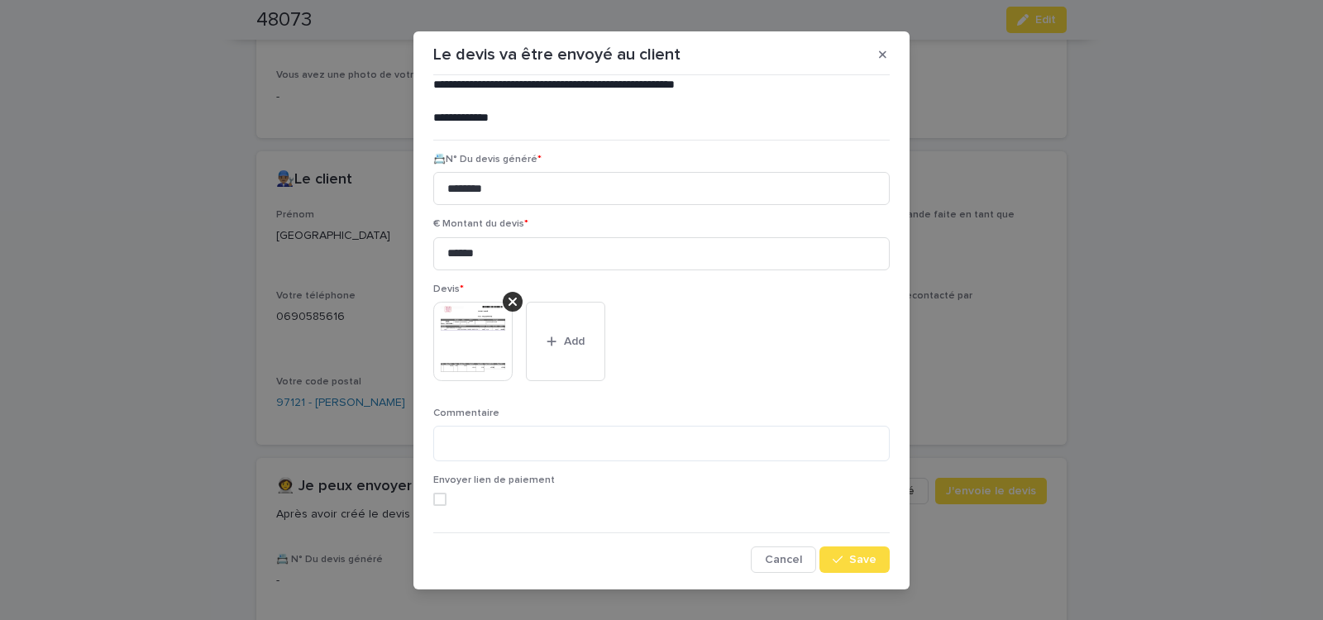
scroll to position [18, 0]
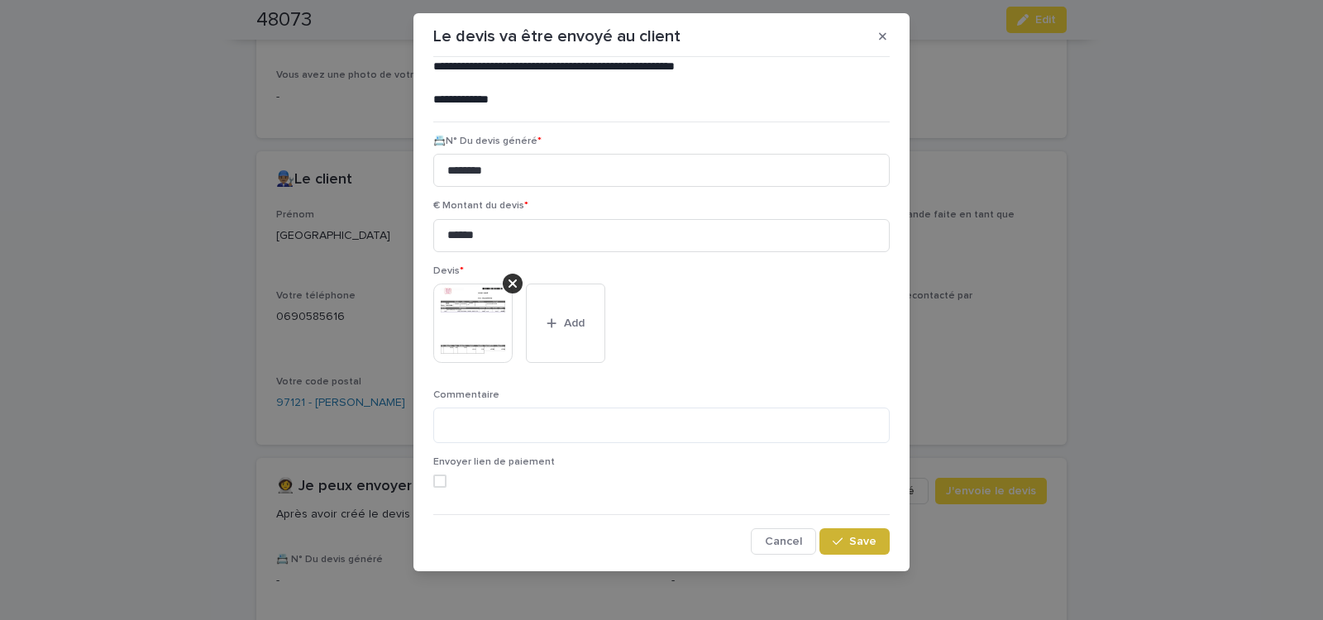
click at [849, 544] on span "Save" at bounding box center [862, 542] width 27 height 12
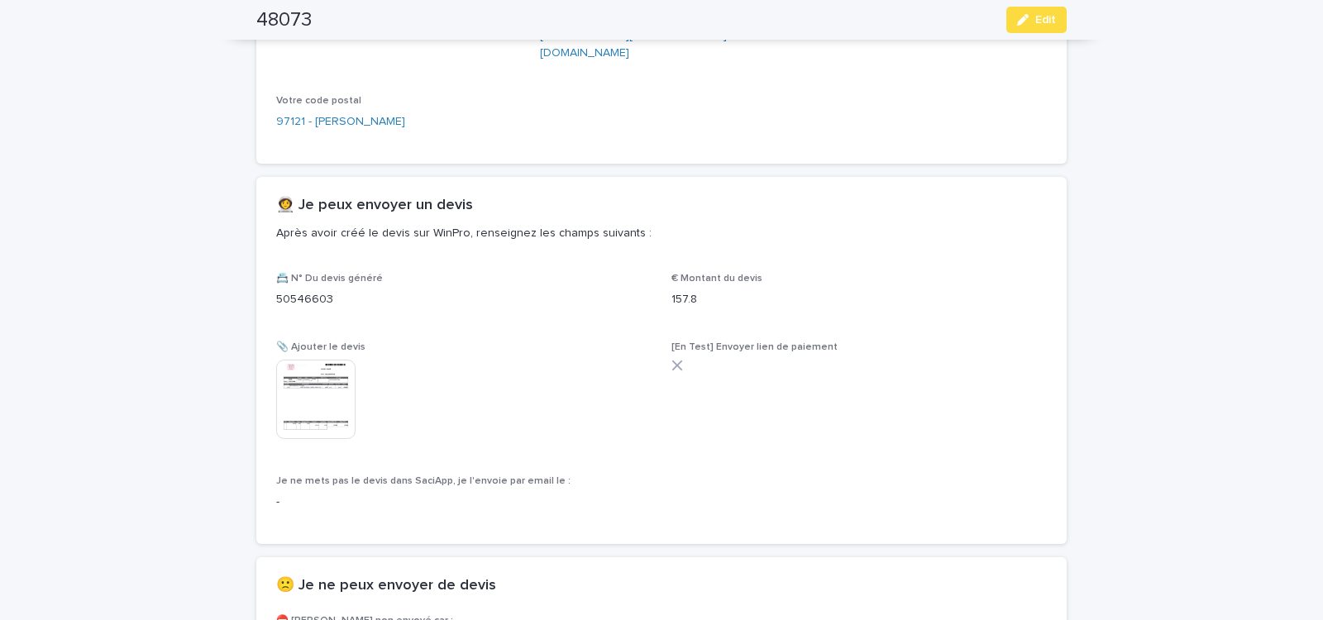
scroll to position [685, 0]
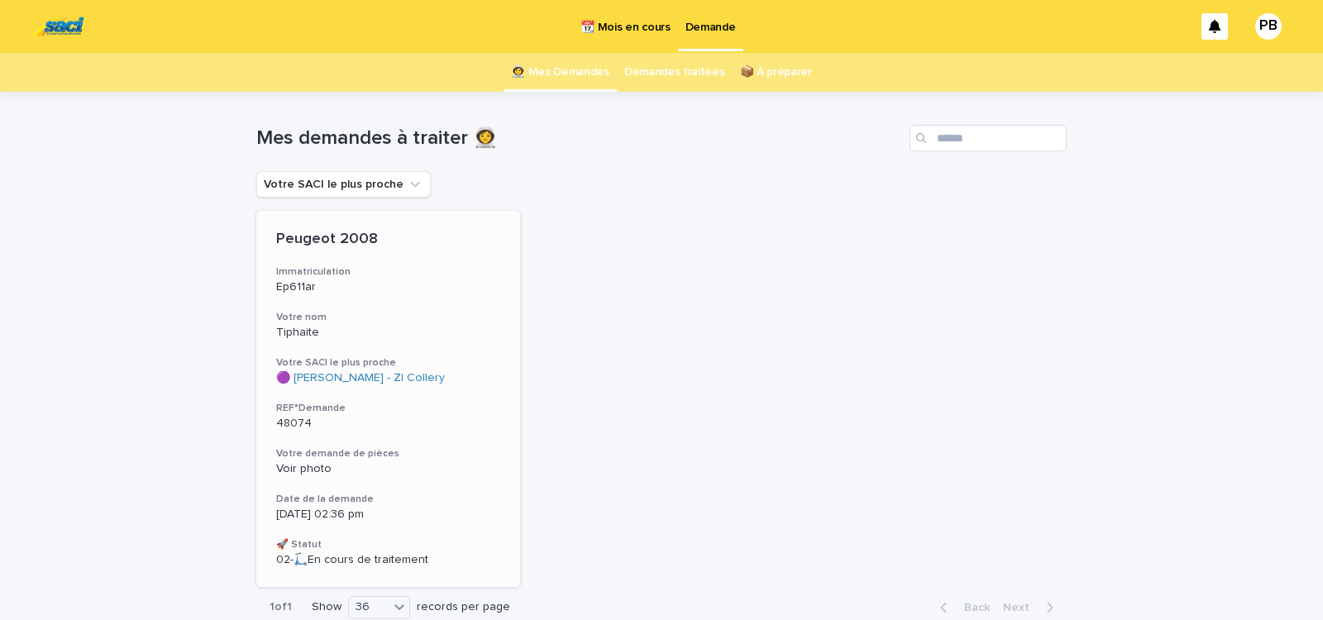
click at [466, 480] on div "Peugeot 2008 Immatriculation Ep611ar Votre nom Tiphaite Votre SACI le plus proc…" at bounding box center [388, 399] width 264 height 376
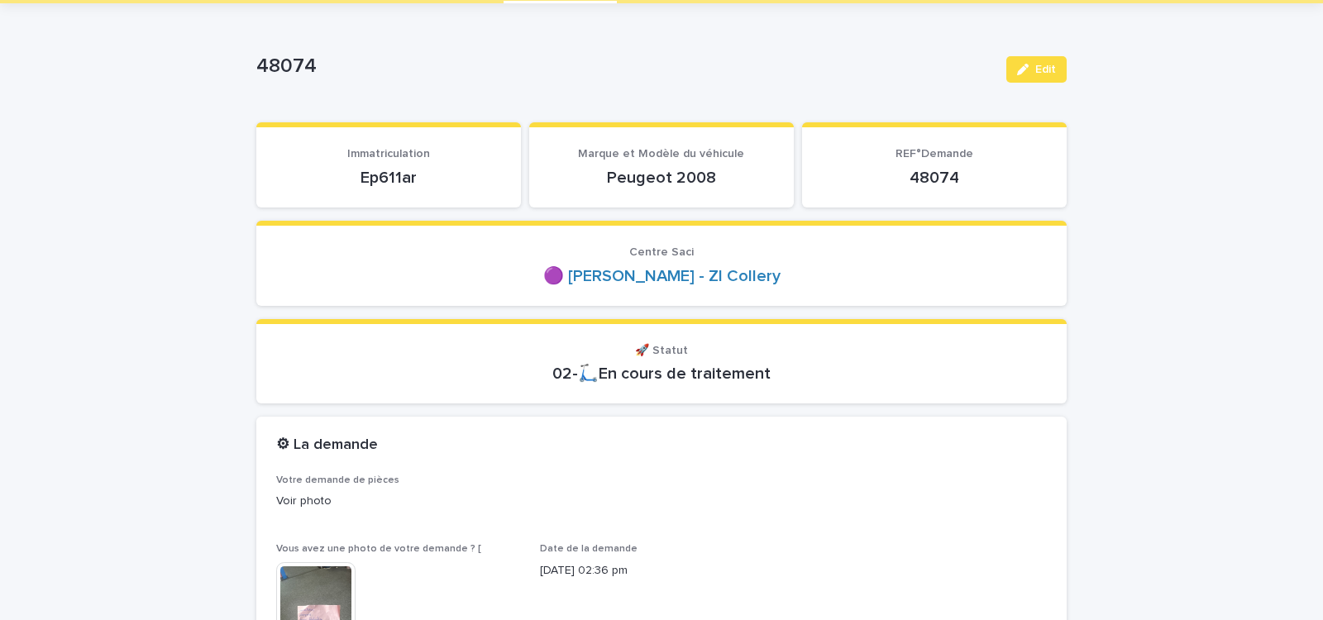
scroll to position [211, 0]
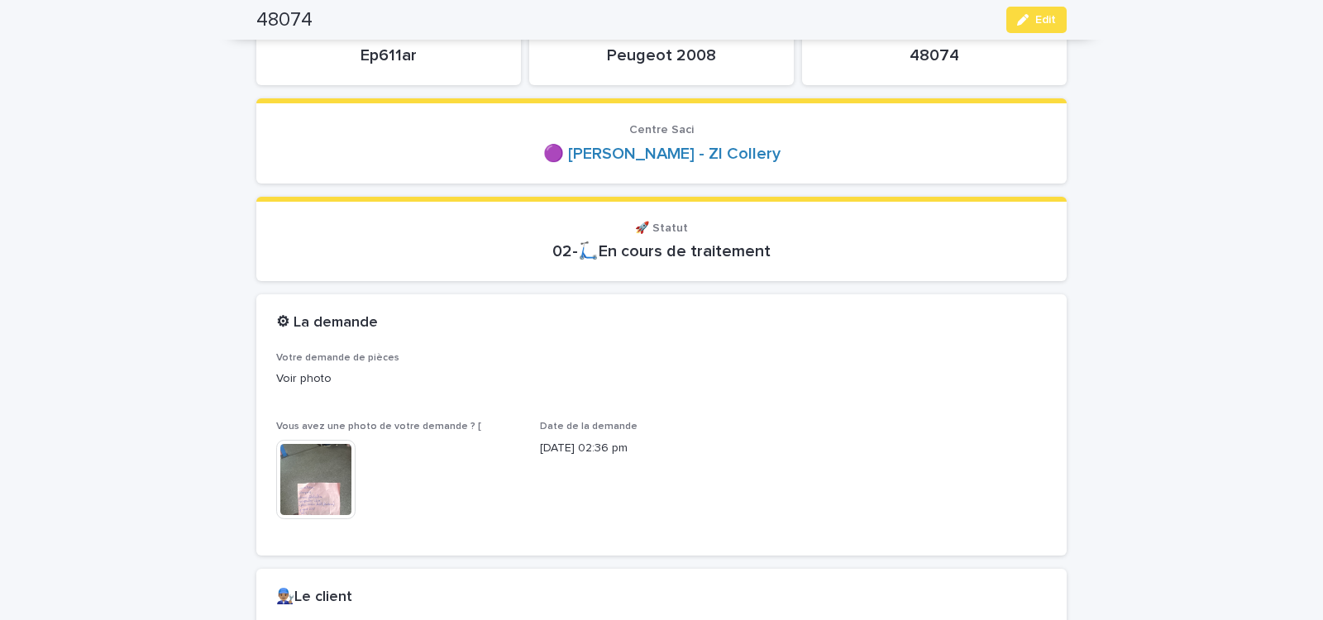
click at [318, 489] on img at bounding box center [315, 479] width 79 height 79
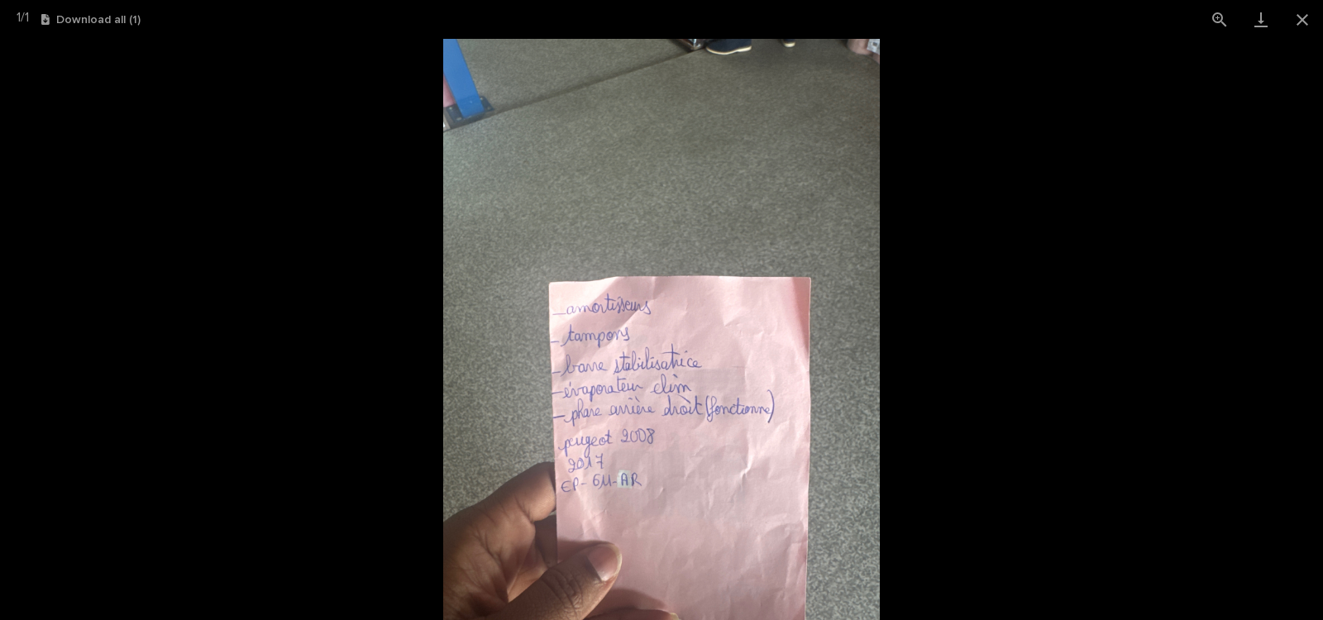
click at [695, 495] on img at bounding box center [661, 329] width 436 height 581
click at [1220, 18] on button "View actual size" at bounding box center [1219, 19] width 41 height 39
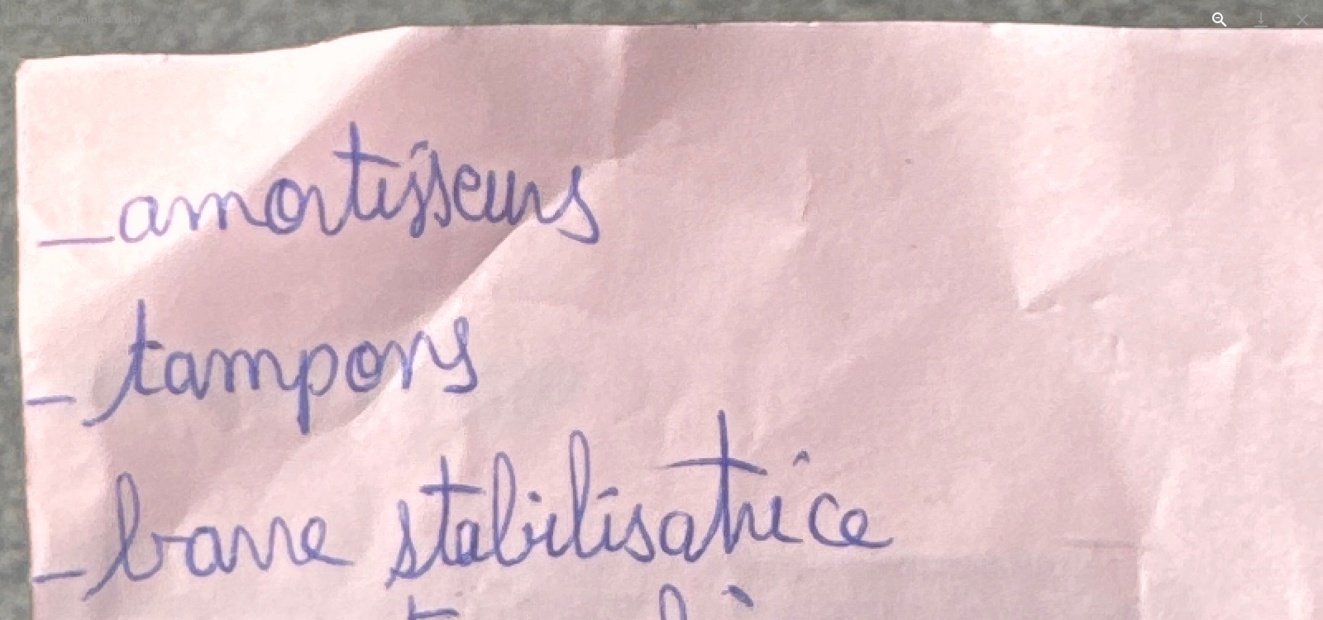
click at [1217, 18] on button "View actual size" at bounding box center [1219, 19] width 41 height 39
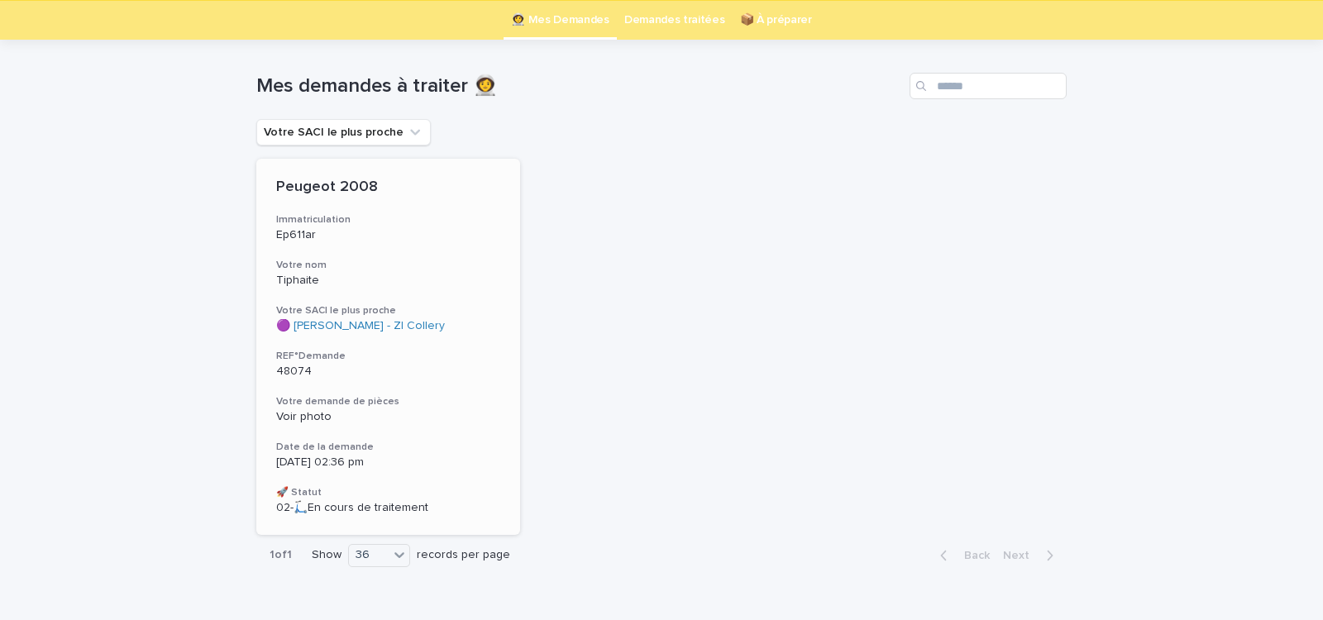
scroll to position [53, 0]
click at [408, 440] on h3 "Date de la demande" at bounding box center [388, 446] width 224 height 13
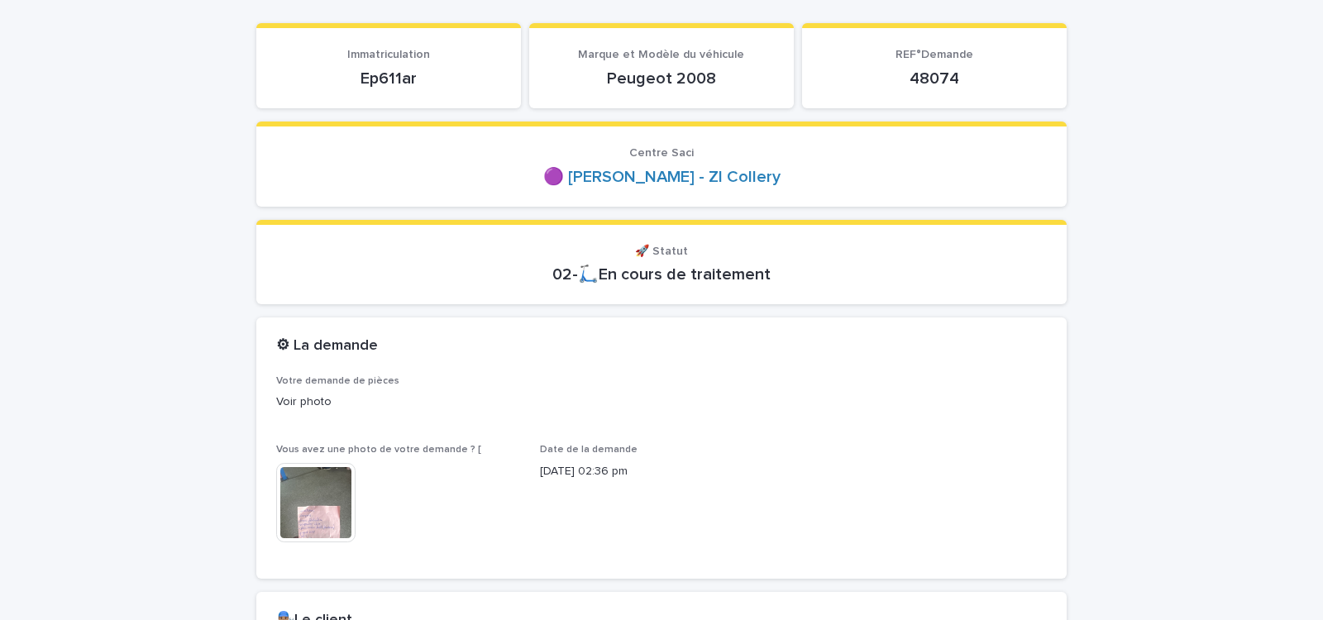
scroll to position [264, 0]
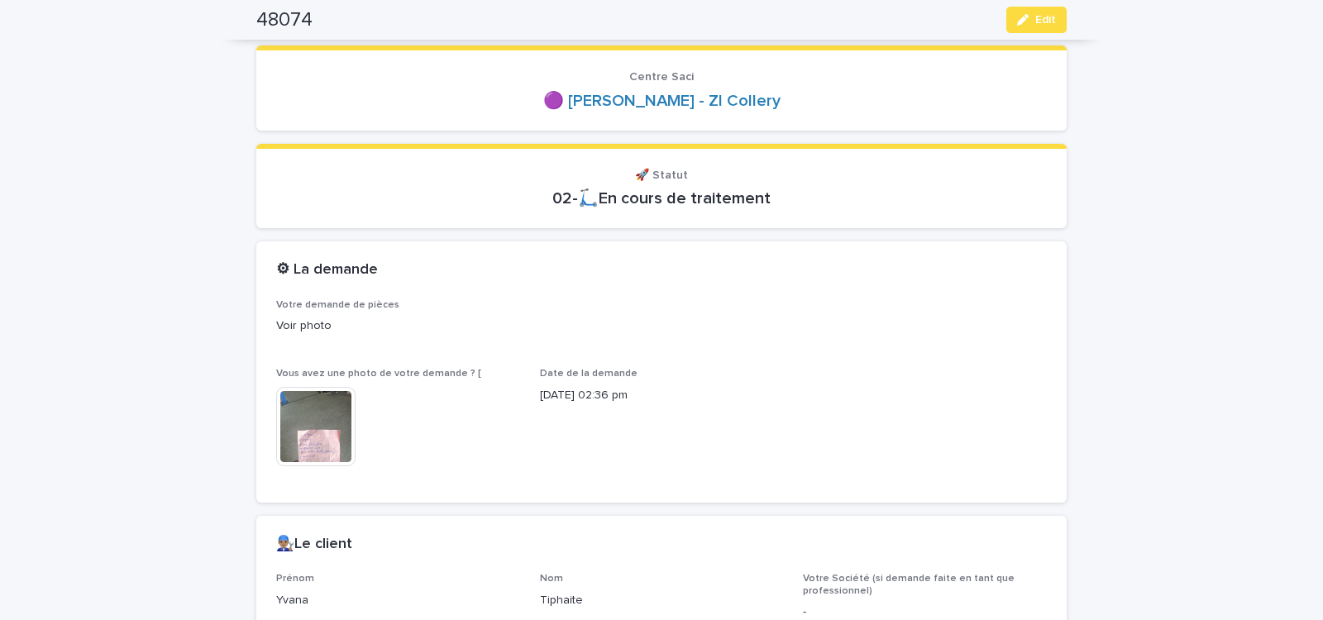
click at [322, 420] on img at bounding box center [315, 426] width 79 height 79
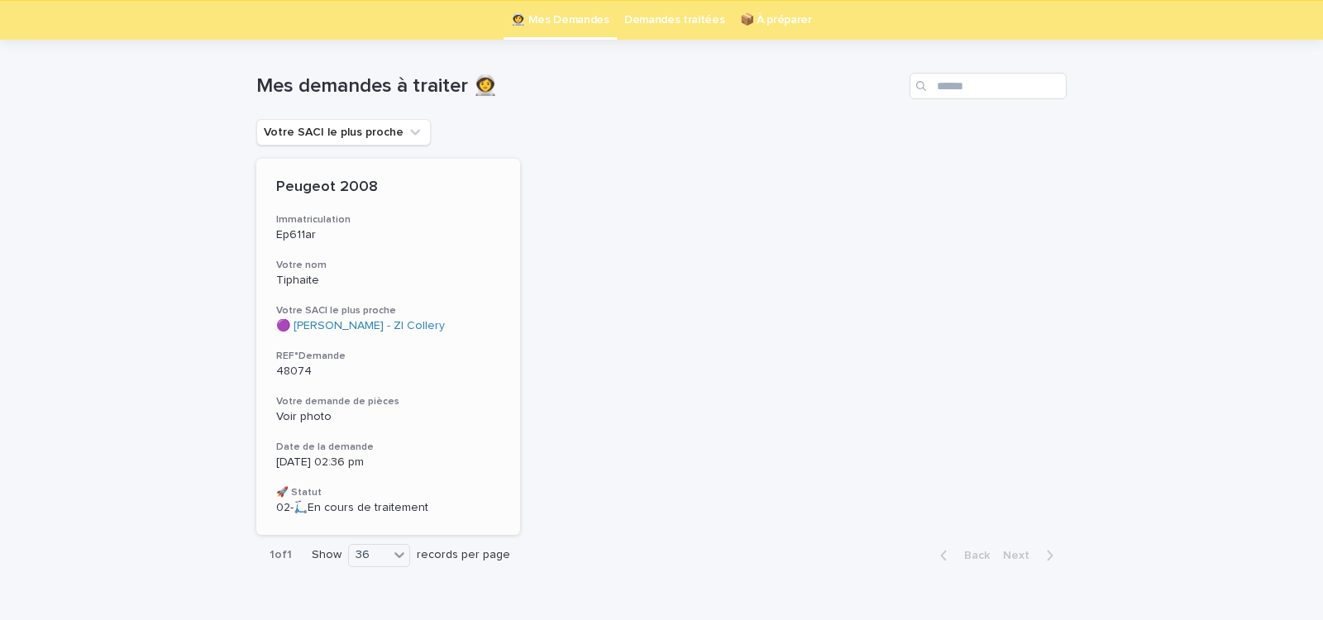
scroll to position [53, 0]
click at [472, 384] on div "Peugeot 2008 Immatriculation Ep611ar Votre nom Tiphaite Votre SACI le plus proc…" at bounding box center [388, 346] width 264 height 376
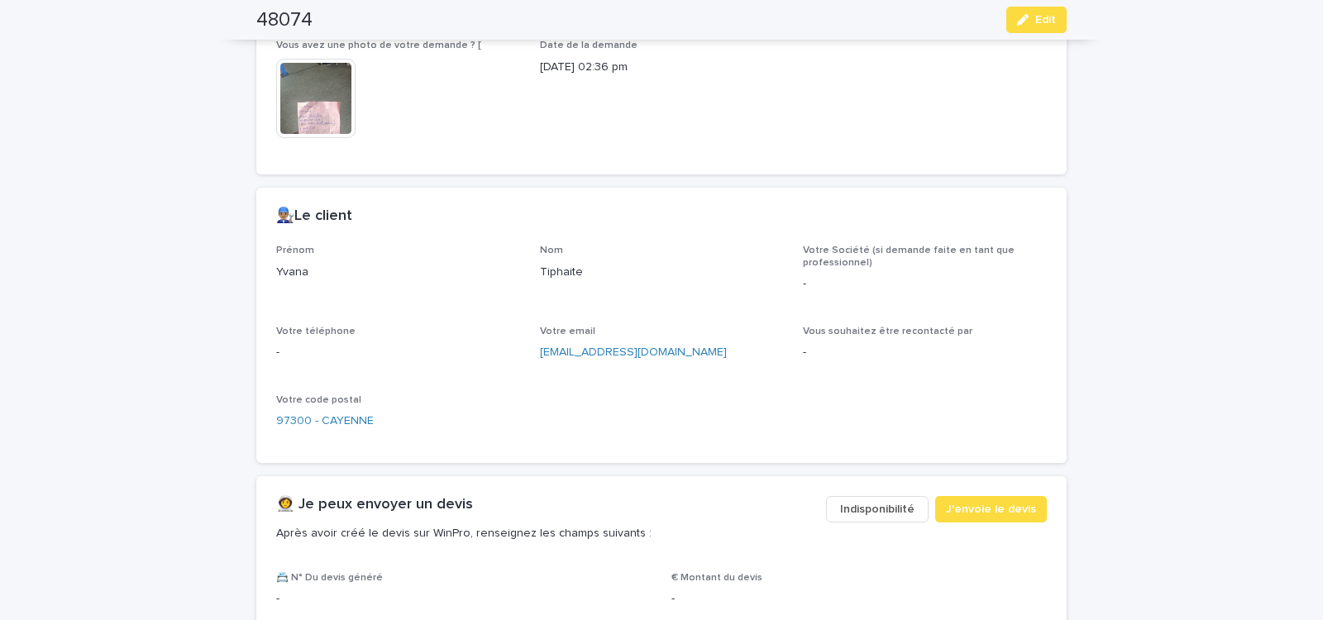
scroll to position [615, 0]
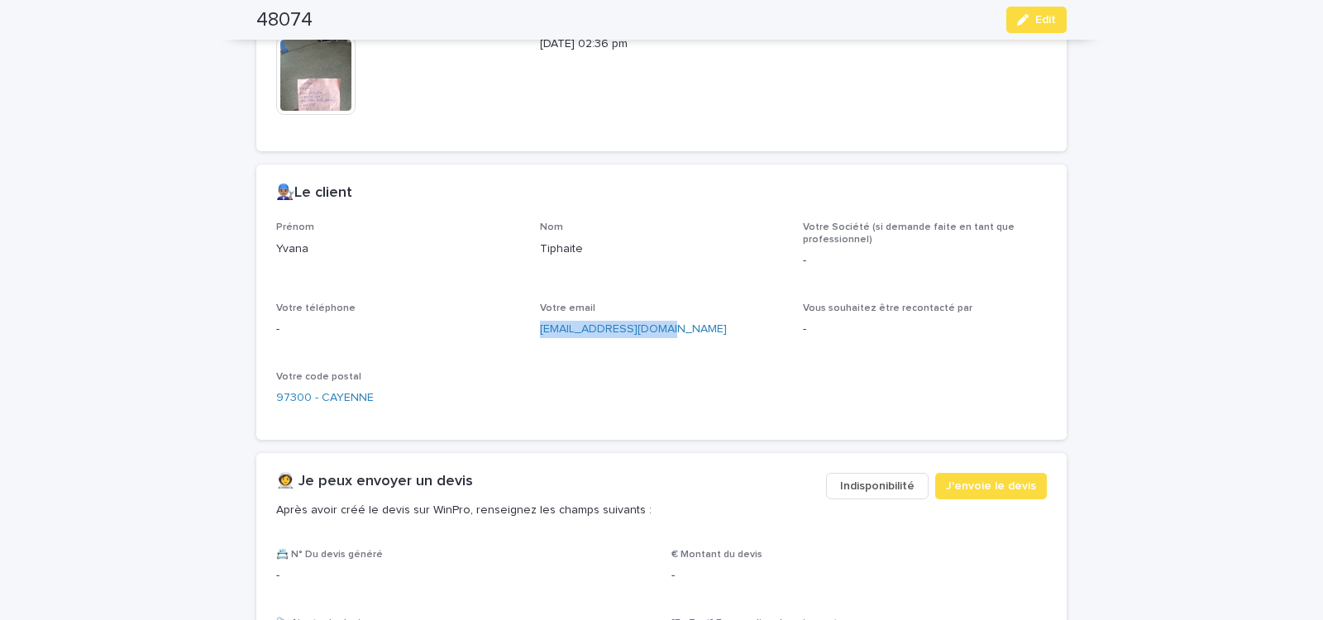
drag, startPoint x: 532, startPoint y: 335, endPoint x: 672, endPoint y: 346, distance: 140.2
click at [672, 345] on div "Prénom Yvana Nom Tiphaite Votre Société (si demande faite en tant que professio…" at bounding box center [661, 321] width 771 height 198
copy link "[EMAIL_ADDRESS][DOMAIN_NAME]"
click at [974, 488] on span "J'envoie le devis" at bounding box center [991, 486] width 90 height 17
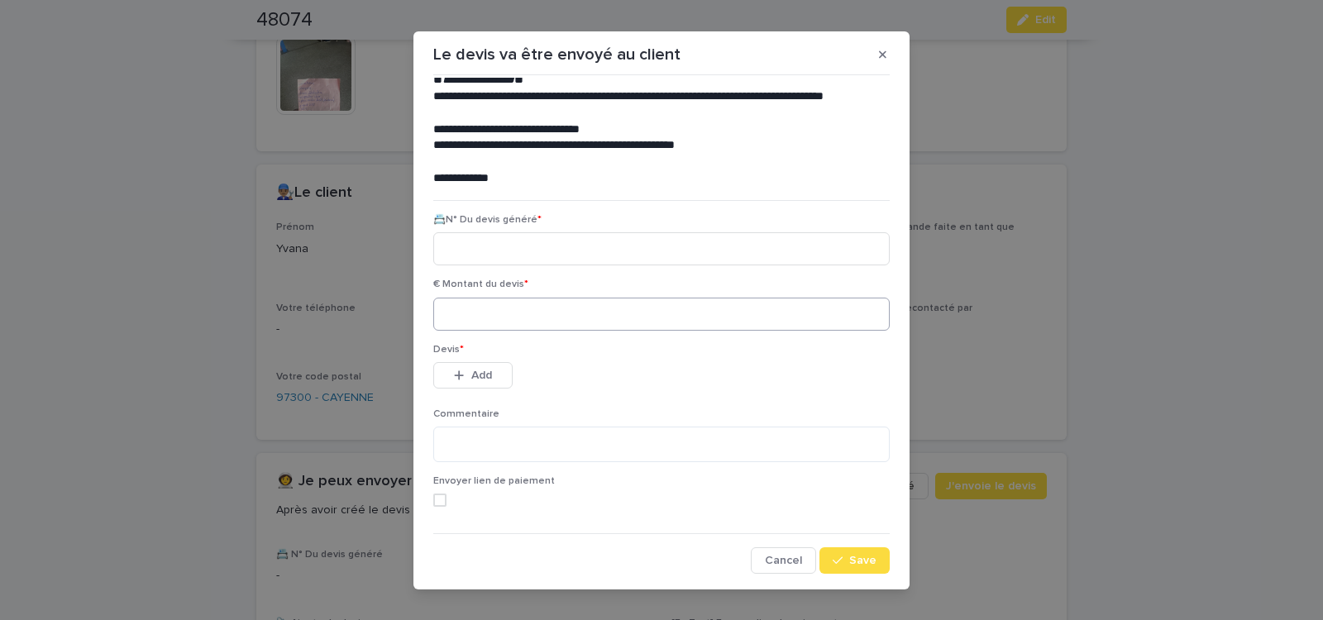
scroll to position [75, 0]
paste input "********"
type input "********"
drag, startPoint x: 501, startPoint y: 313, endPoint x: 424, endPoint y: 355, distance: 87.7
click at [501, 312] on input at bounding box center [661, 313] width 456 height 33
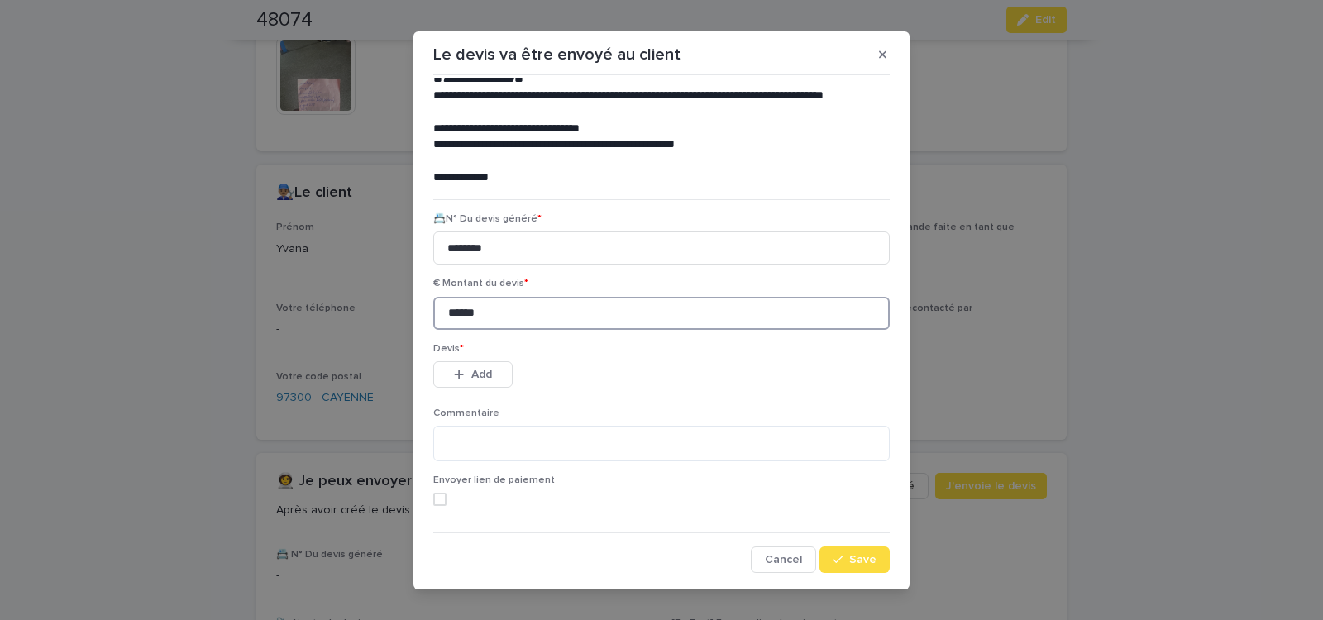
type input "******"
click at [477, 383] on button "Add" at bounding box center [472, 374] width 79 height 26
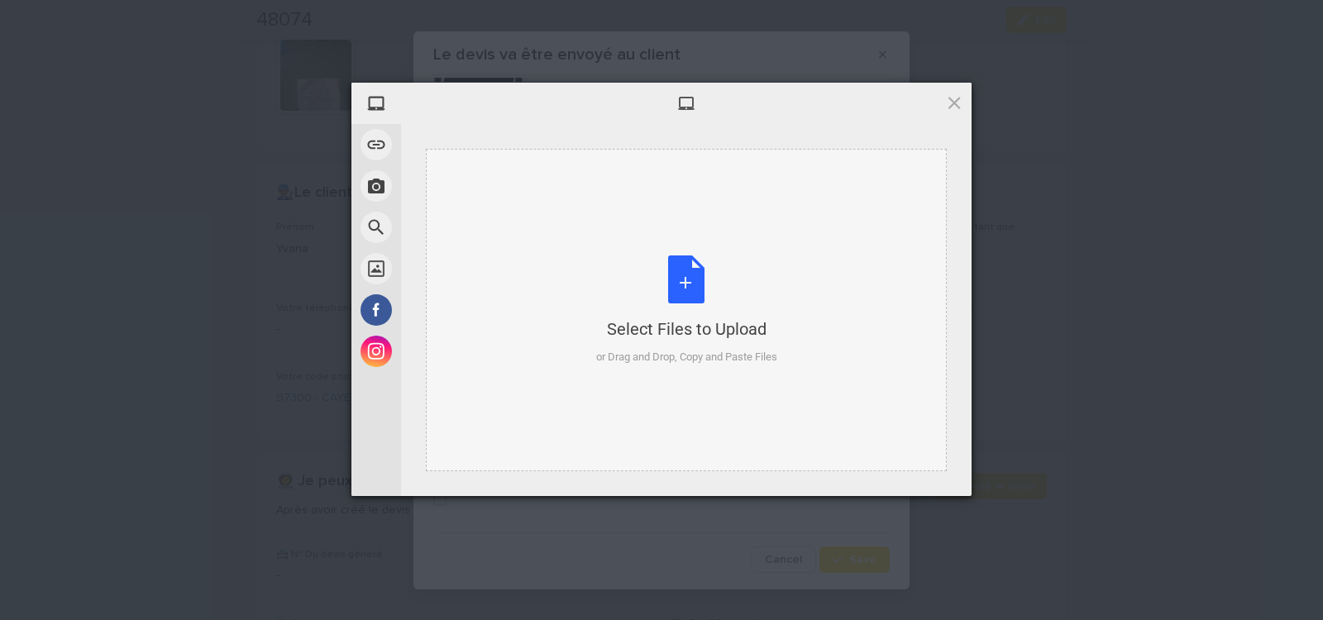
click at [689, 285] on div "Select Files to Upload or Drag and Drop, Copy and Paste Files" at bounding box center [686, 310] width 181 height 110
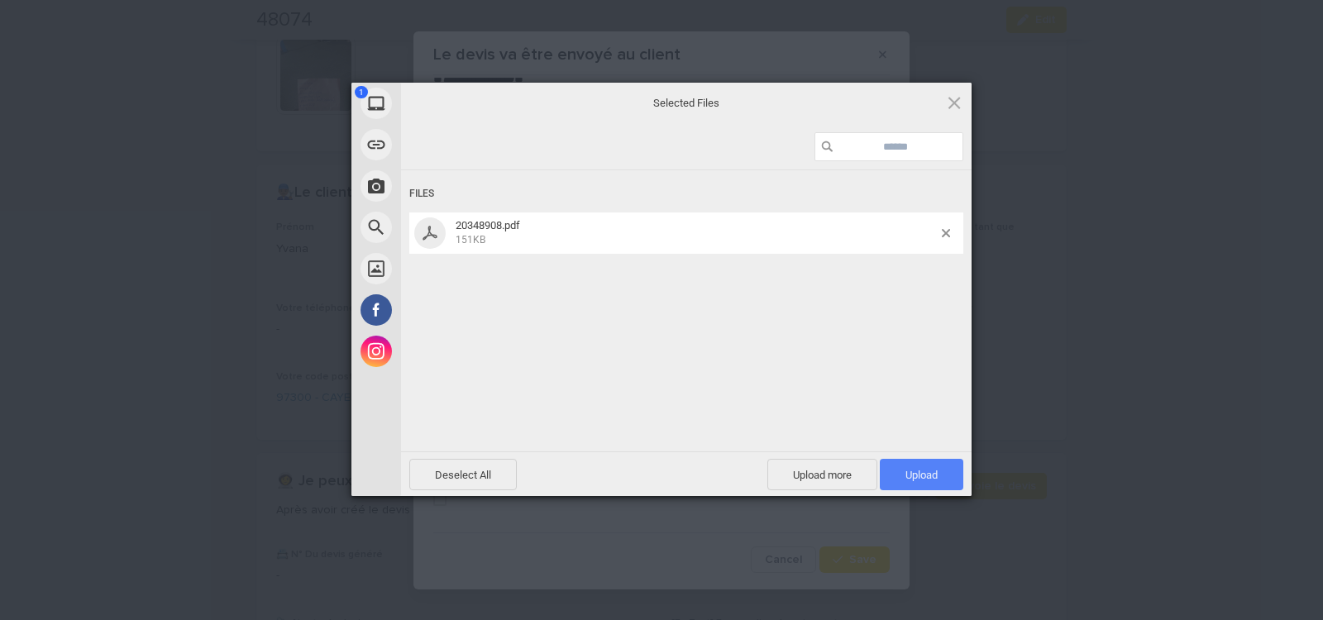
click at [908, 470] on span "Upload 1" at bounding box center [921, 475] width 32 height 12
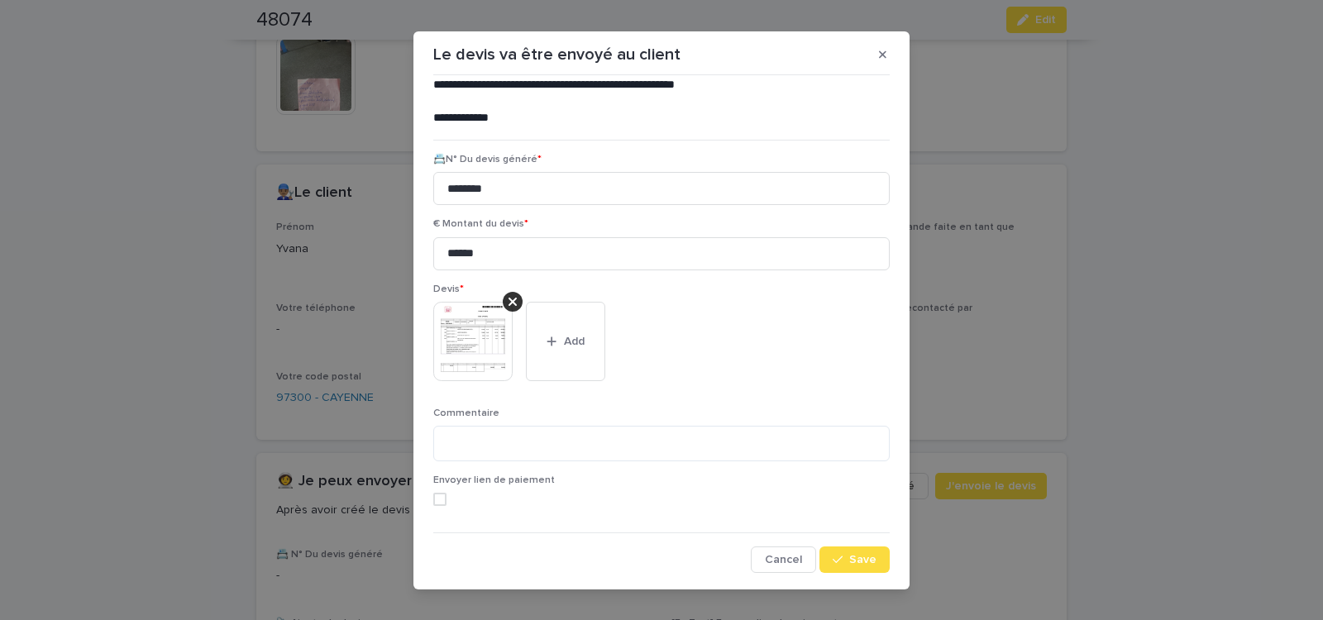
scroll to position [18, 0]
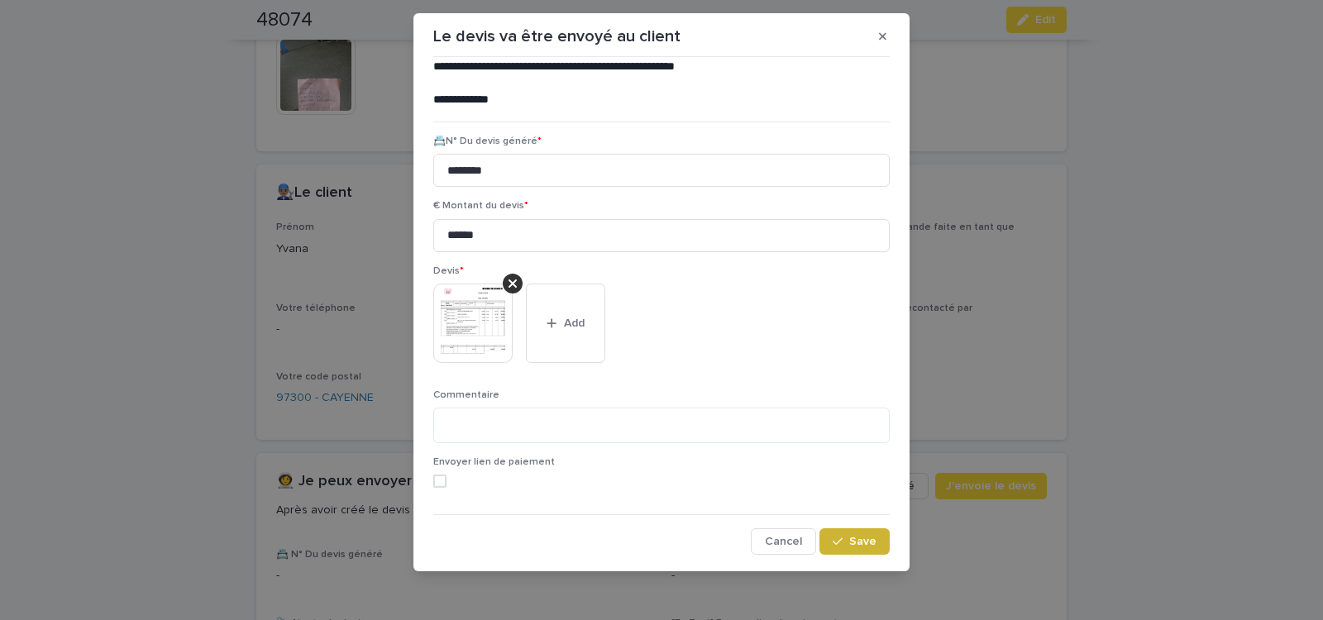
drag, startPoint x: 865, startPoint y: 538, endPoint x: 597, endPoint y: 426, distance: 290.5
click at [864, 538] on span "Save" at bounding box center [862, 542] width 27 height 12
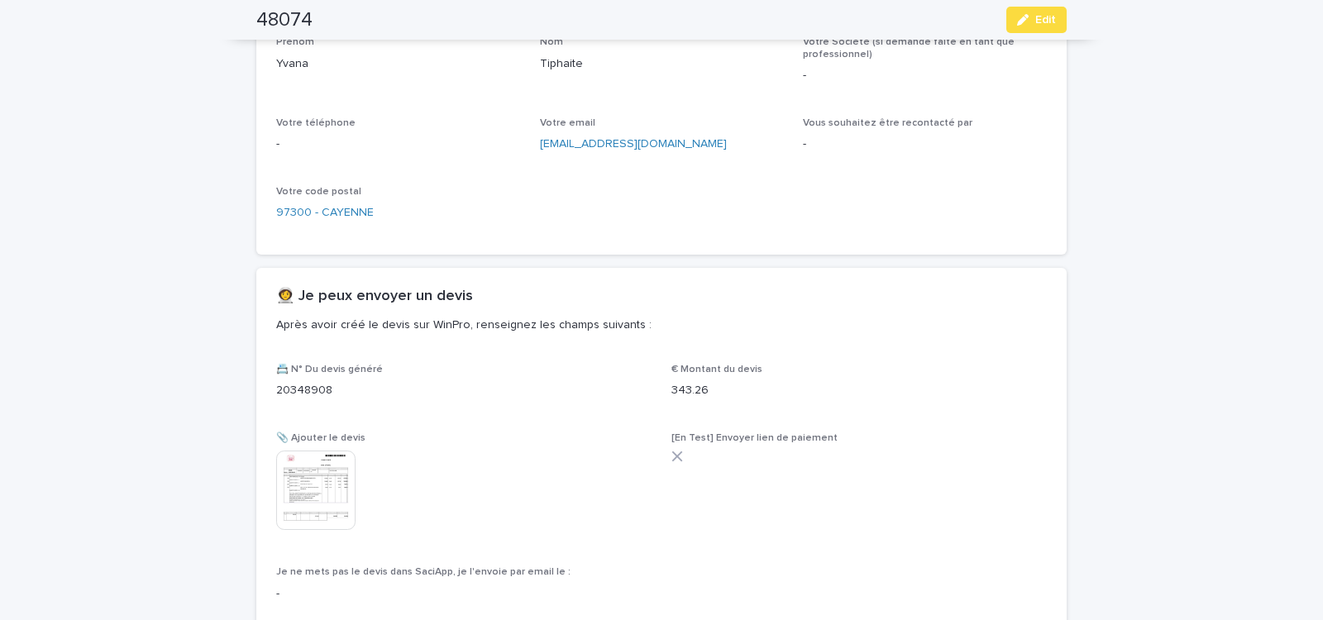
scroll to position [918, 0]
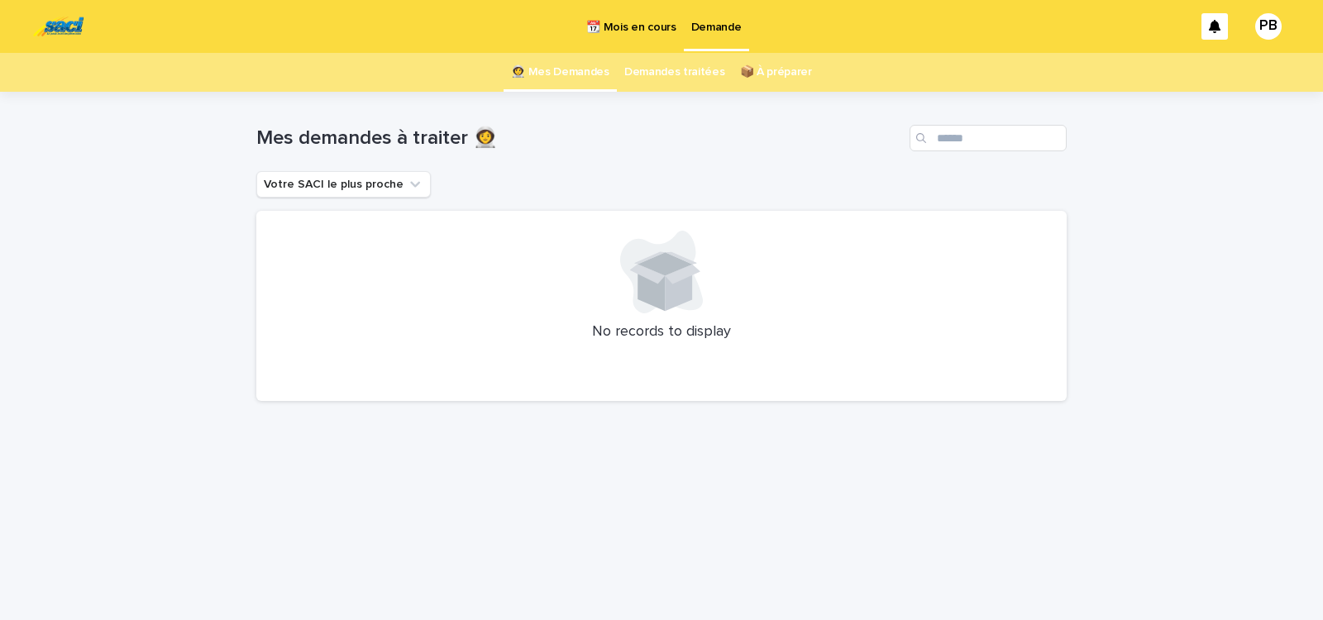
click at [938, 461] on div "Loading... Saving… Loading... Saving… Mes demandes à traiter 👩‍🚀 Votre SACI le …" at bounding box center [661, 335] width 827 height 487
